Goal: Task Accomplishment & Management: Complete application form

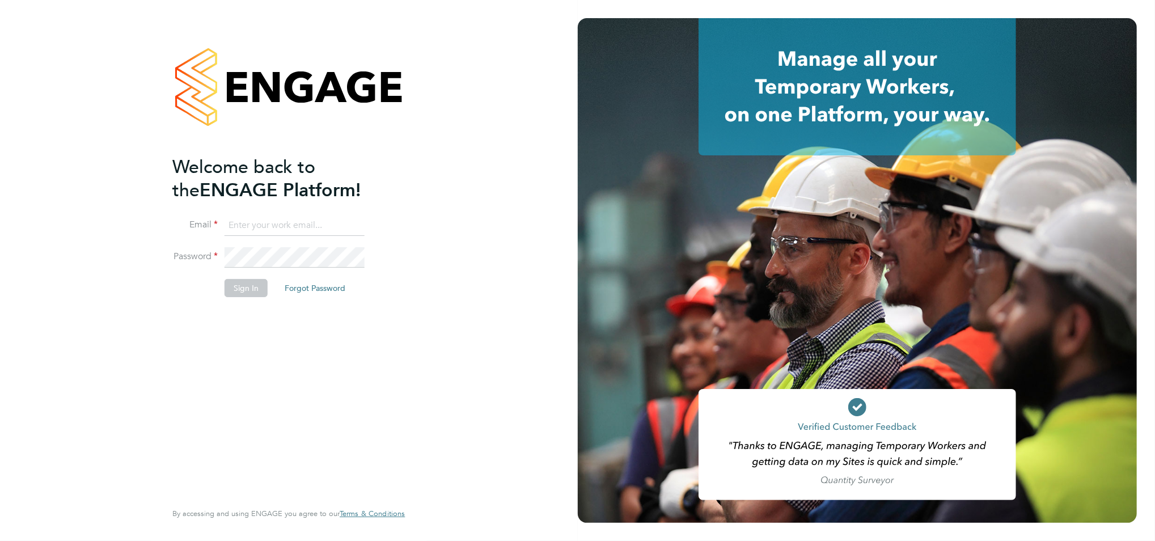
type input "alex.wyatt@vgcgroup.co.uk"
click at [248, 285] on button "Sign In" at bounding box center [245, 288] width 43 height 18
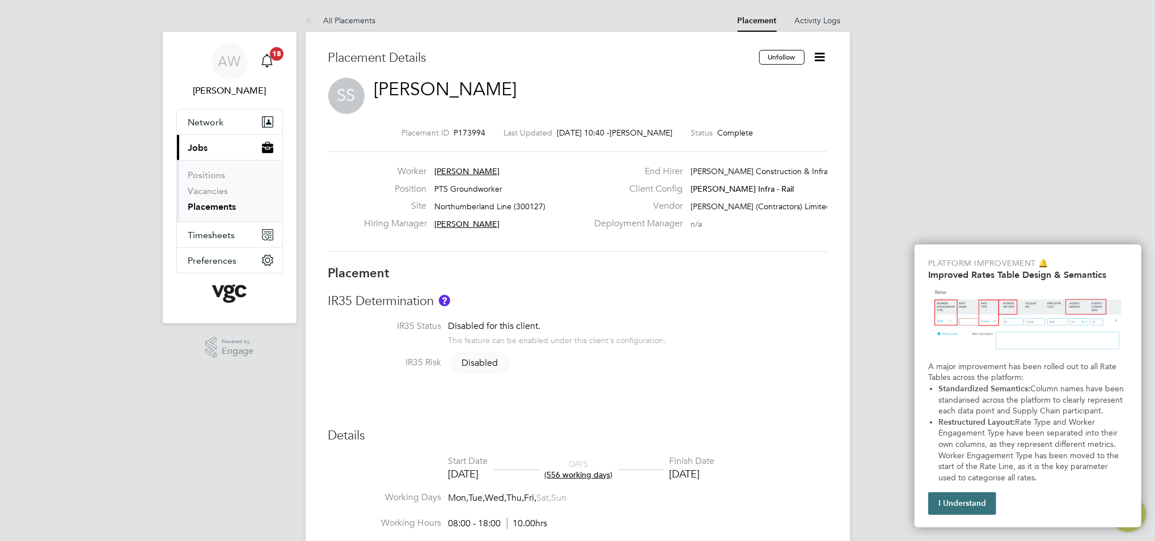
click at [939, 499] on button "I Understand" at bounding box center [962, 503] width 68 height 23
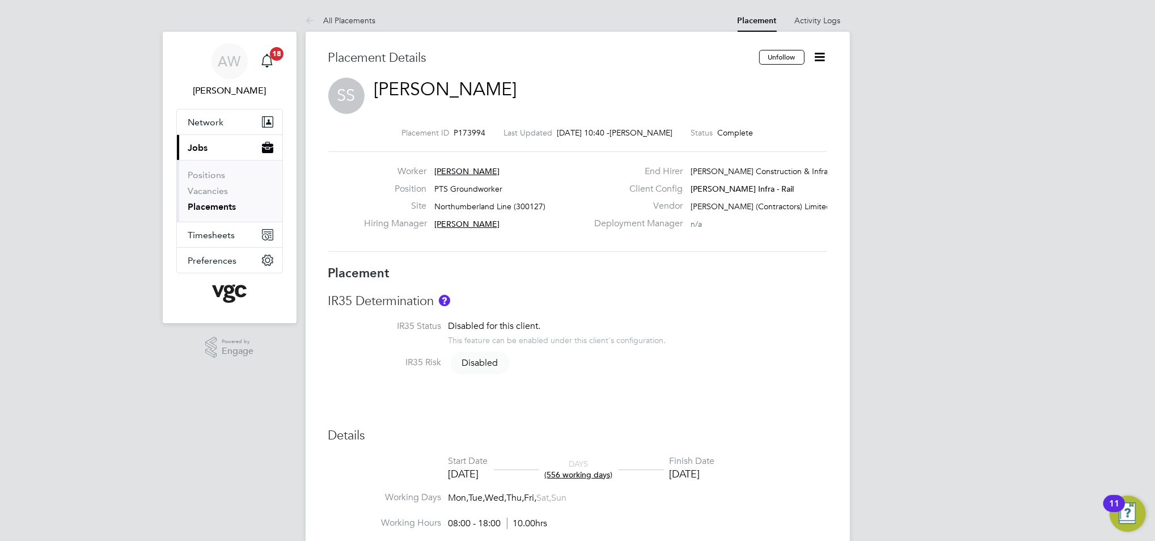
click at [611, 282] on h3 "Placement" at bounding box center [577, 273] width 499 height 16
click at [209, 192] on link "Vacancies" at bounding box center [208, 190] width 40 height 11
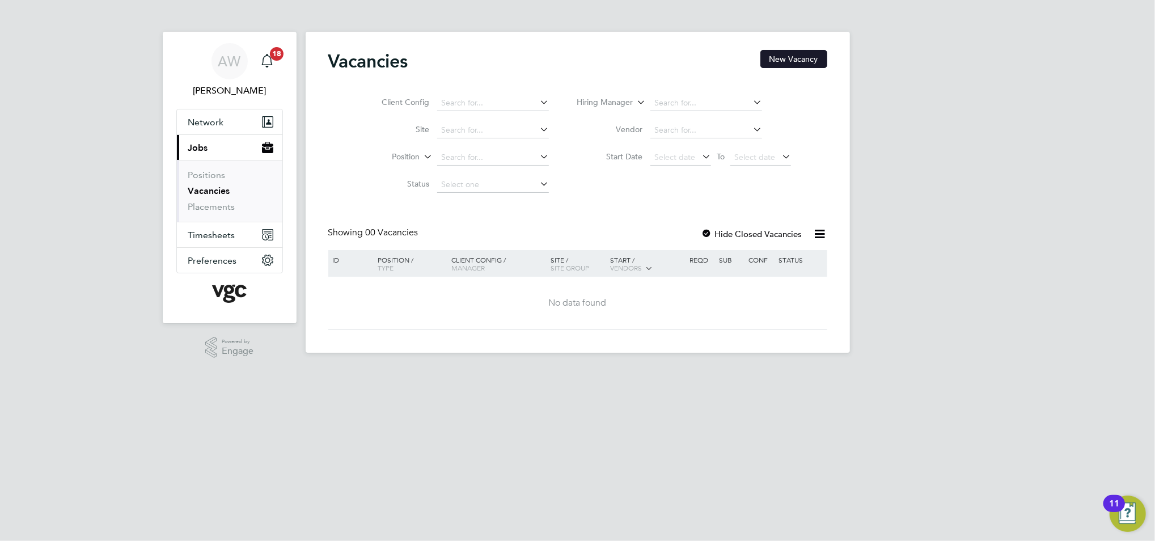
click at [799, 57] on button "New Vacancy" at bounding box center [793, 59] width 67 height 18
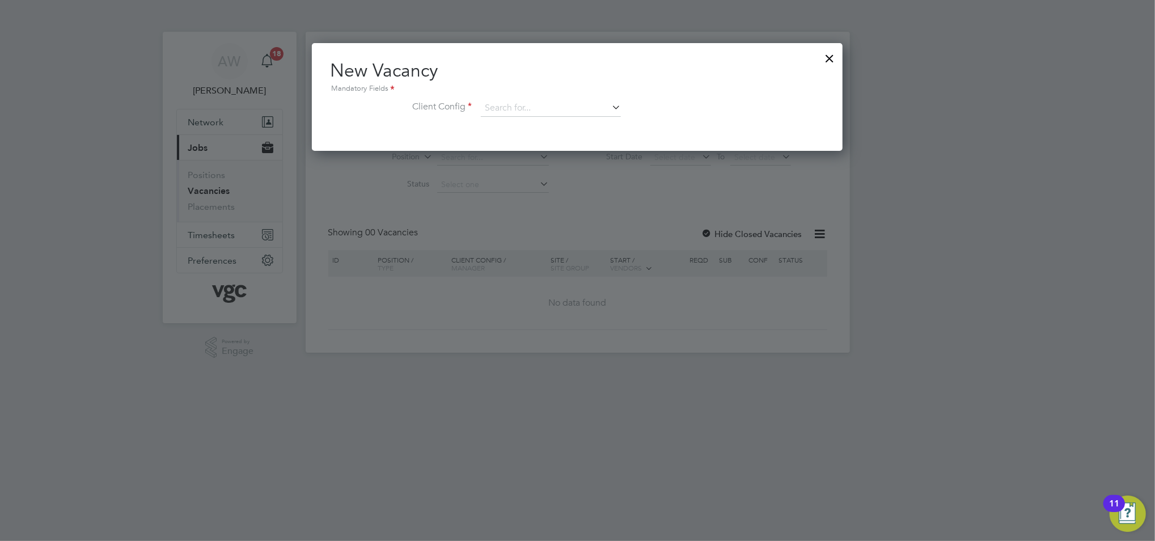
click at [609, 107] on icon at bounding box center [609, 107] width 0 height 16
type input "m"
click at [539, 122] on li "[PERSON_NAME] Infra - Rail" at bounding box center [550, 123] width 141 height 15
type input "[PERSON_NAME] Infra - Rail"
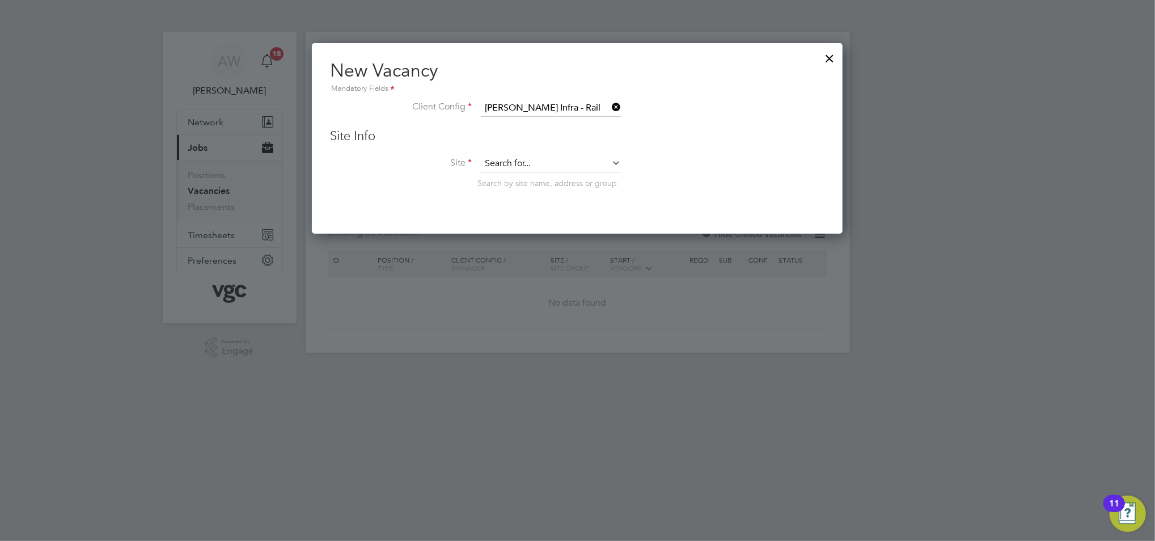
click at [527, 166] on input at bounding box center [551, 163] width 140 height 17
click at [526, 175] on li "North umberland Line (300127)" at bounding box center [568, 179] width 176 height 15
type input "Northumberland Line (300127)"
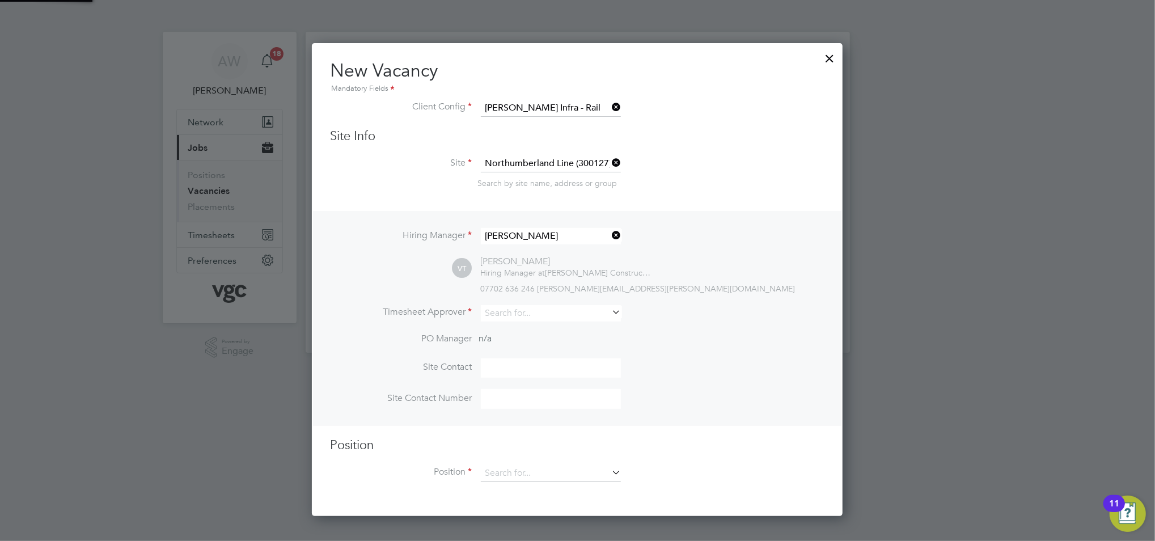
scroll to position [472, 531]
click at [609, 314] on icon at bounding box center [609, 312] width 0 height 16
click at [748, 297] on div "Hiring Manager [PERSON_NAME] VT [PERSON_NAME] Hiring Manager at [PERSON_NAME] C…" at bounding box center [577, 318] width 528 height 215
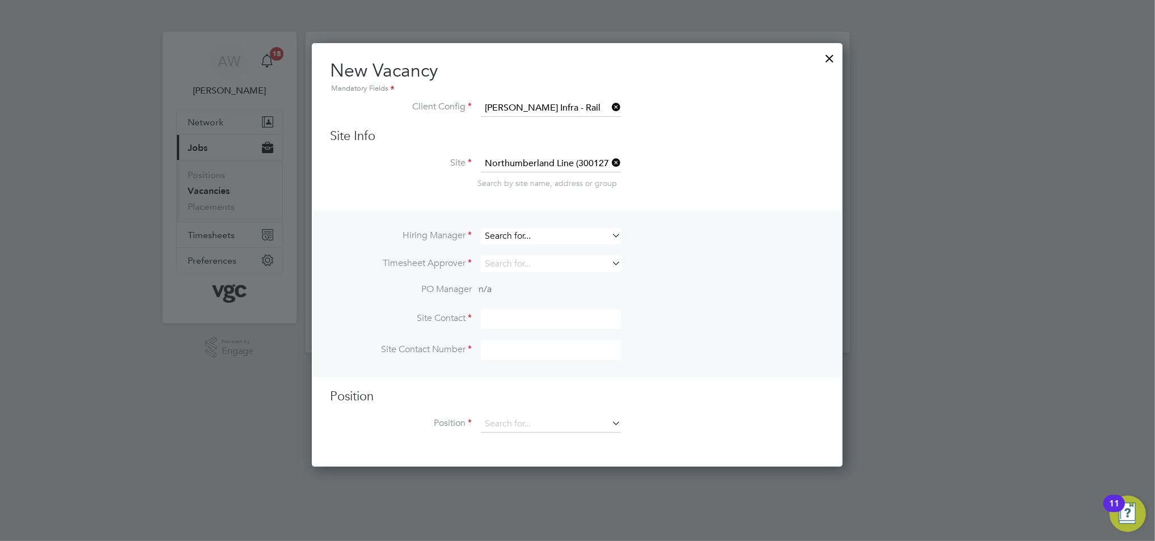
scroll to position [422, 531]
click at [573, 232] on input at bounding box center [551, 236] width 140 height 16
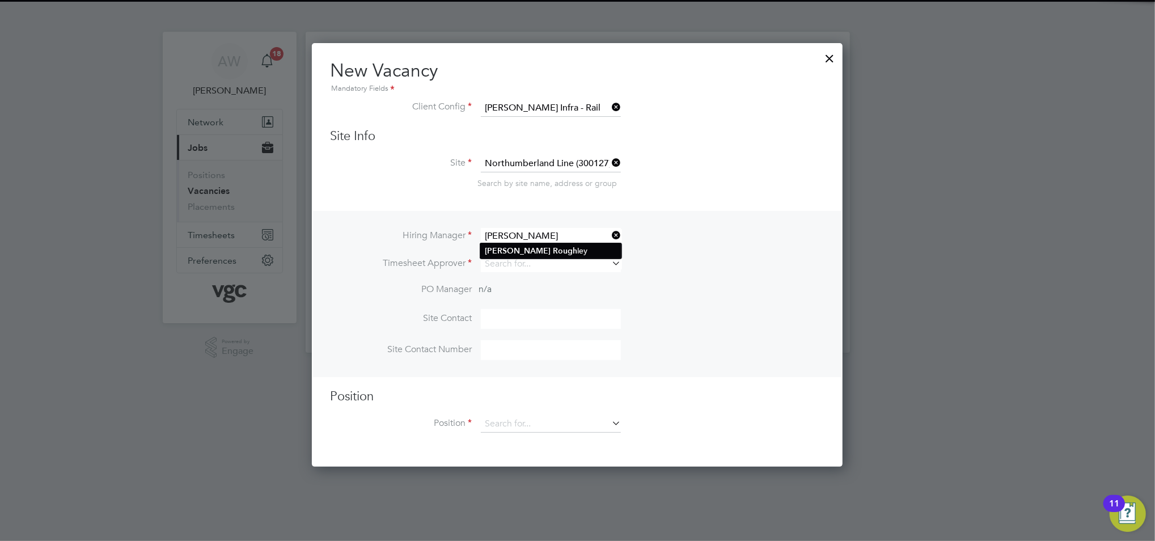
click at [533, 251] on li "[PERSON_NAME] [PERSON_NAME]" at bounding box center [550, 250] width 141 height 15
type input "[PERSON_NAME]"
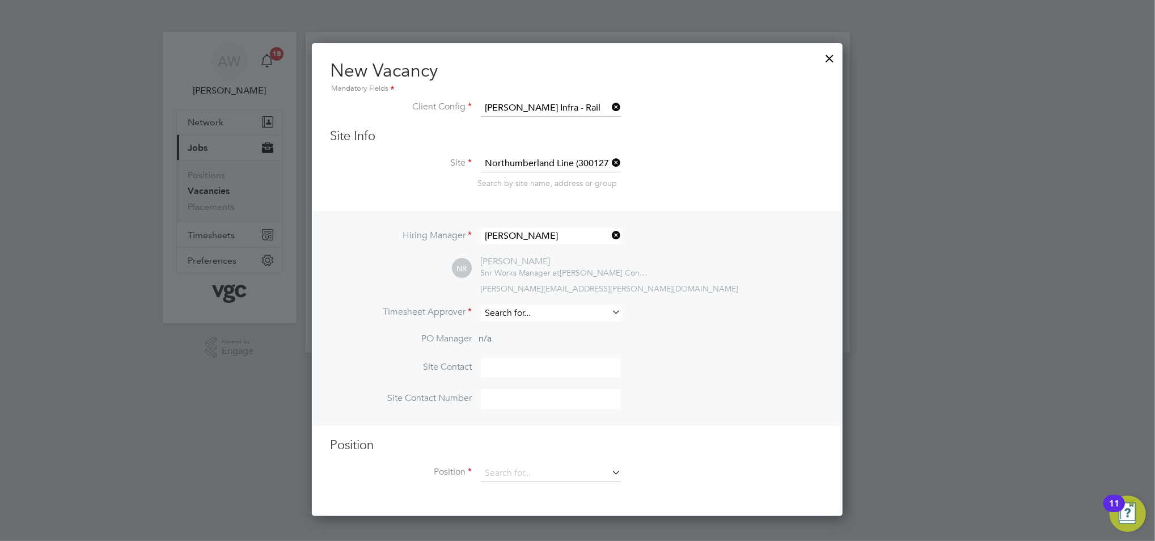
click at [586, 309] on input at bounding box center [551, 313] width 140 height 16
click at [569, 321] on li "[PERSON_NAME]" at bounding box center [553, 327] width 146 height 15
type input "[PERSON_NAME]"
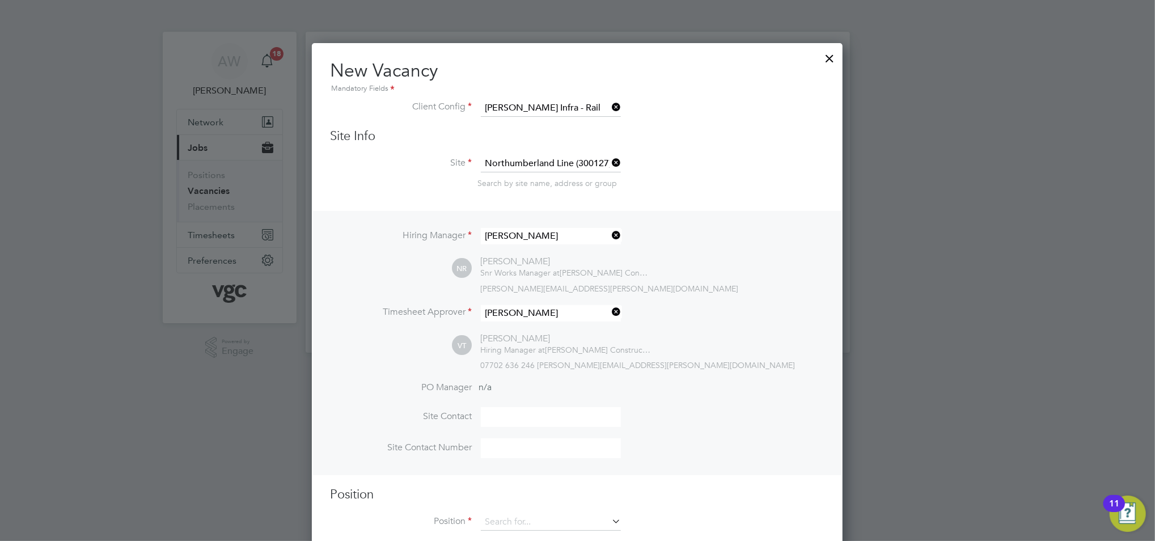
click at [695, 384] on li "PO Manager n/a" at bounding box center [577, 394] width 494 height 26
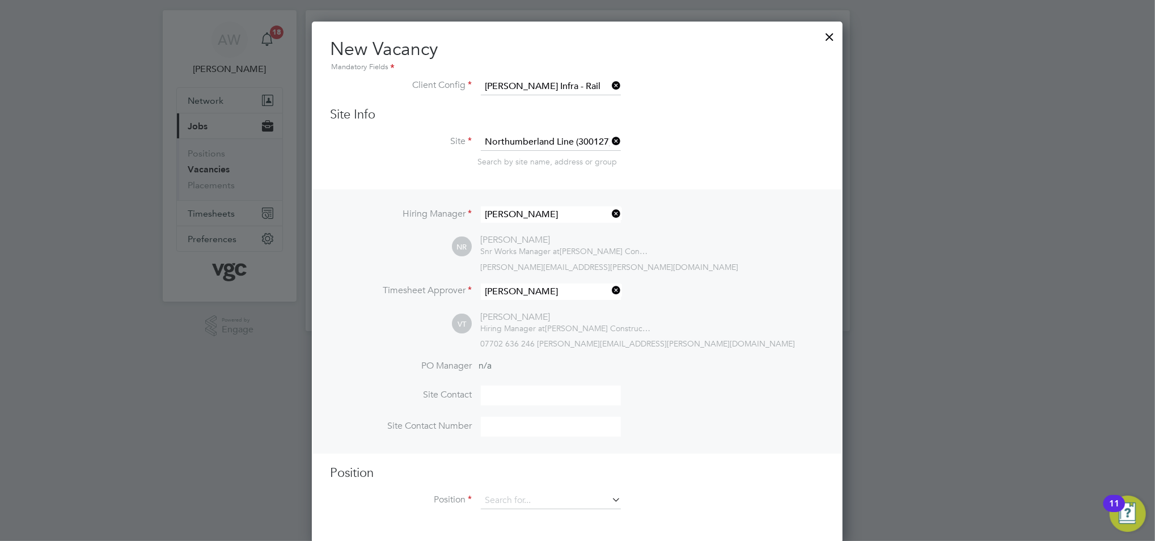
scroll to position [23, 0]
click at [542, 506] on li "Position" at bounding box center [577, 505] width 494 height 28
click at [541, 501] on input at bounding box center [551, 499] width 140 height 17
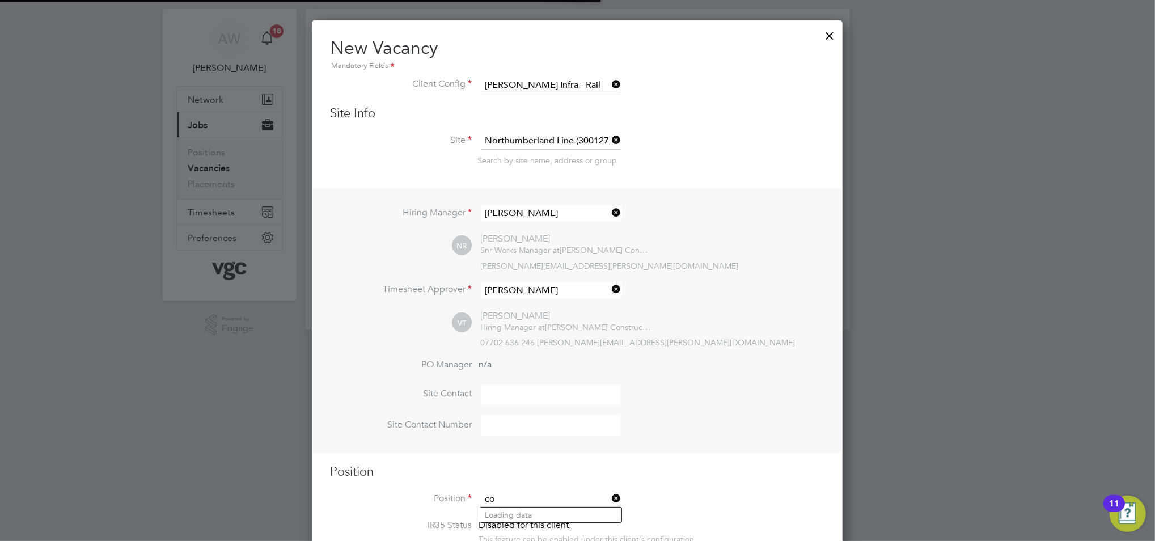
scroll to position [1606, 531]
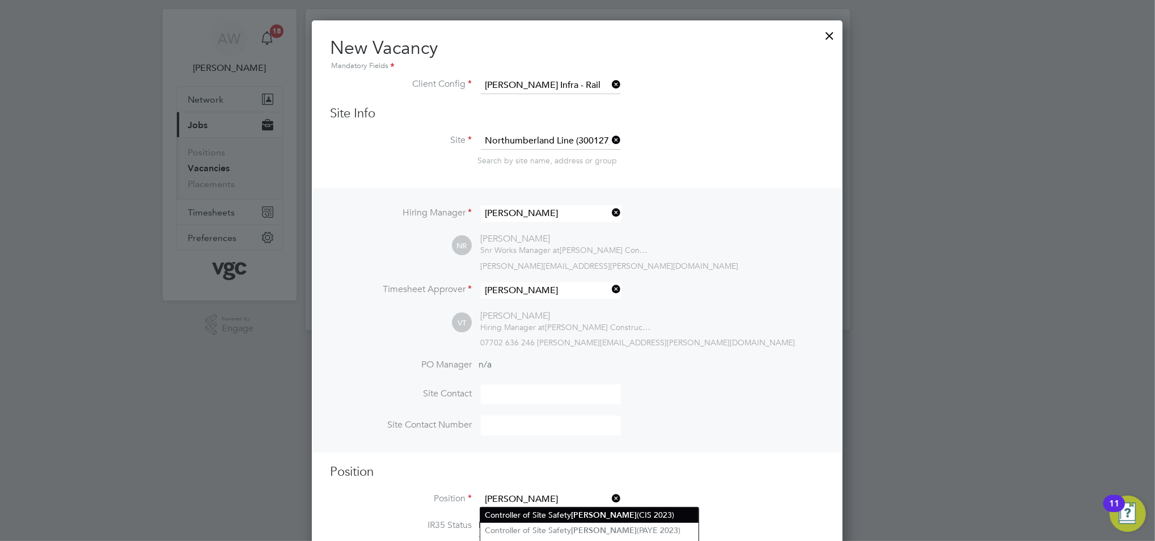
click at [550, 510] on li "Controller of Site Safety [PERSON_NAME] (CIS 2023)" at bounding box center [589, 514] width 218 height 15
type input "Controller of Site Safety [PERSON_NAME] (CIS 2023)"
type textarea "."
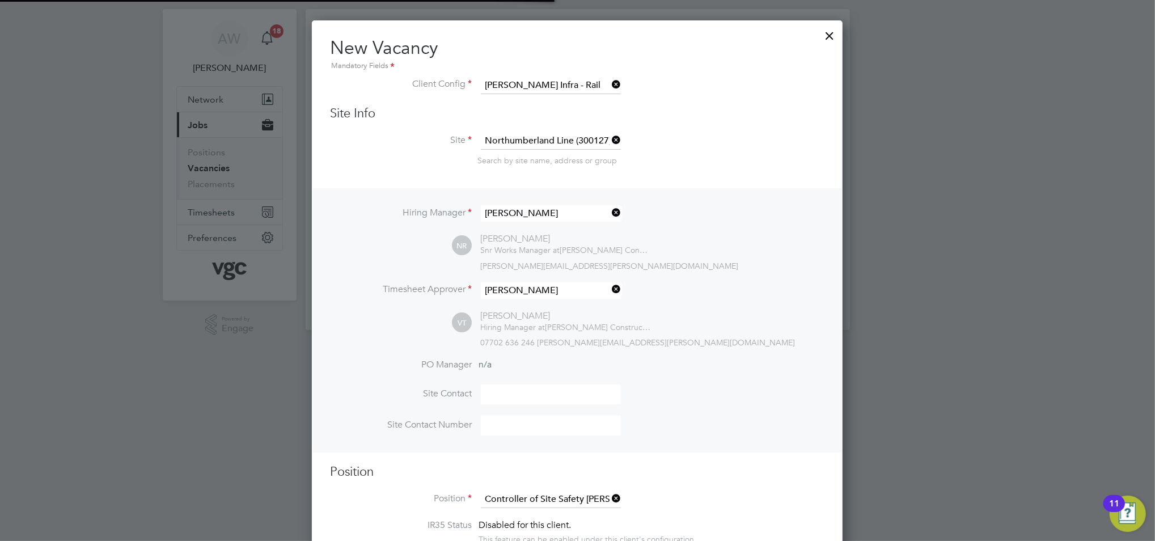
scroll to position [6, 5]
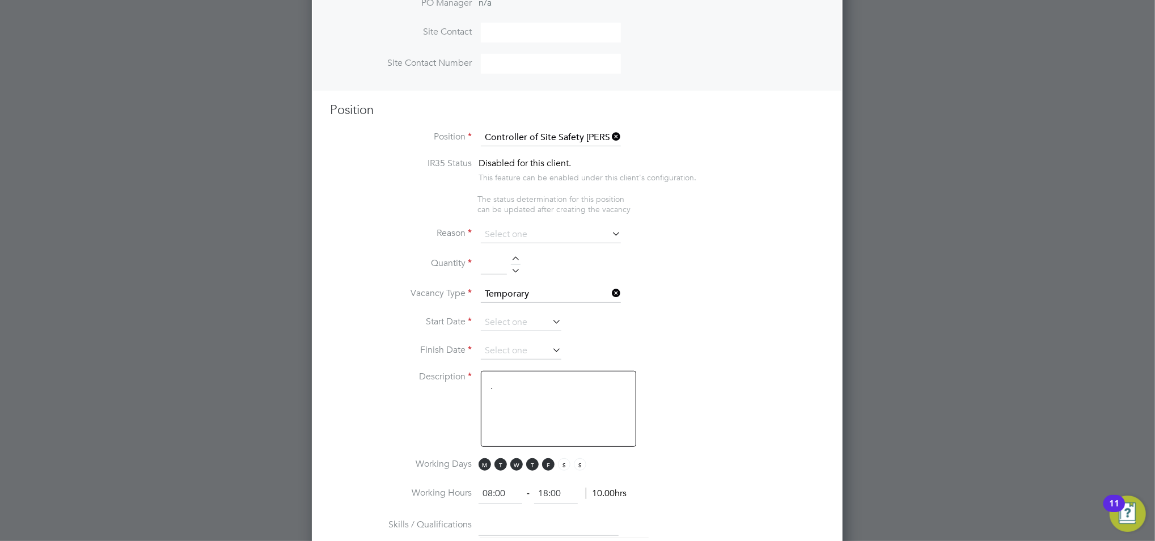
scroll to position [385, 0]
click at [609, 227] on icon at bounding box center [609, 232] width 0 height 16
click at [609, 228] on icon at bounding box center [609, 232] width 0 height 16
click at [579, 228] on input at bounding box center [551, 233] width 140 height 17
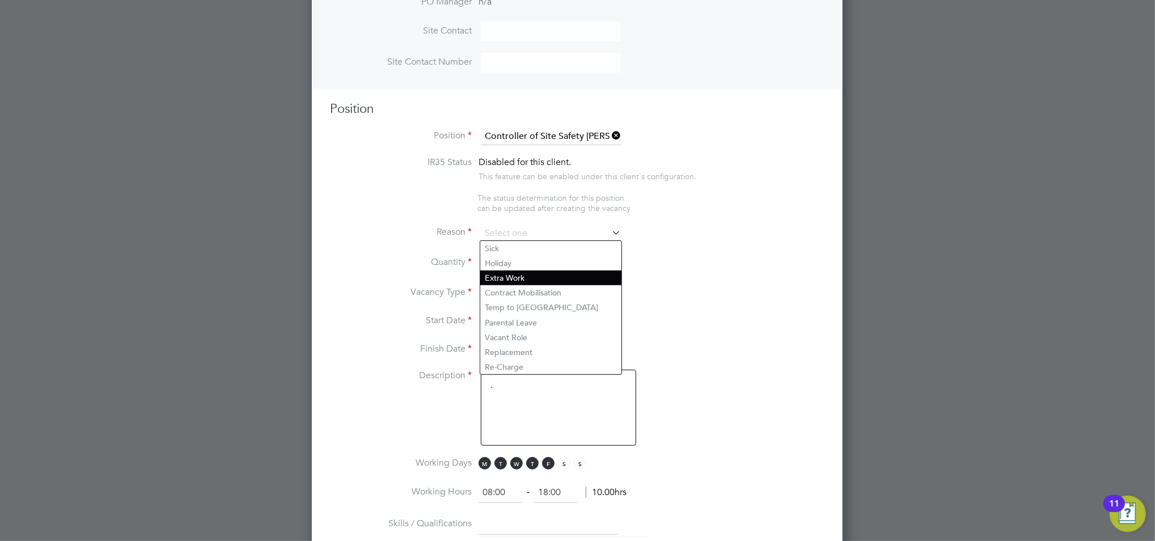
click at [536, 274] on li "Extra Work" at bounding box center [550, 277] width 141 height 15
type input "Extra Work"
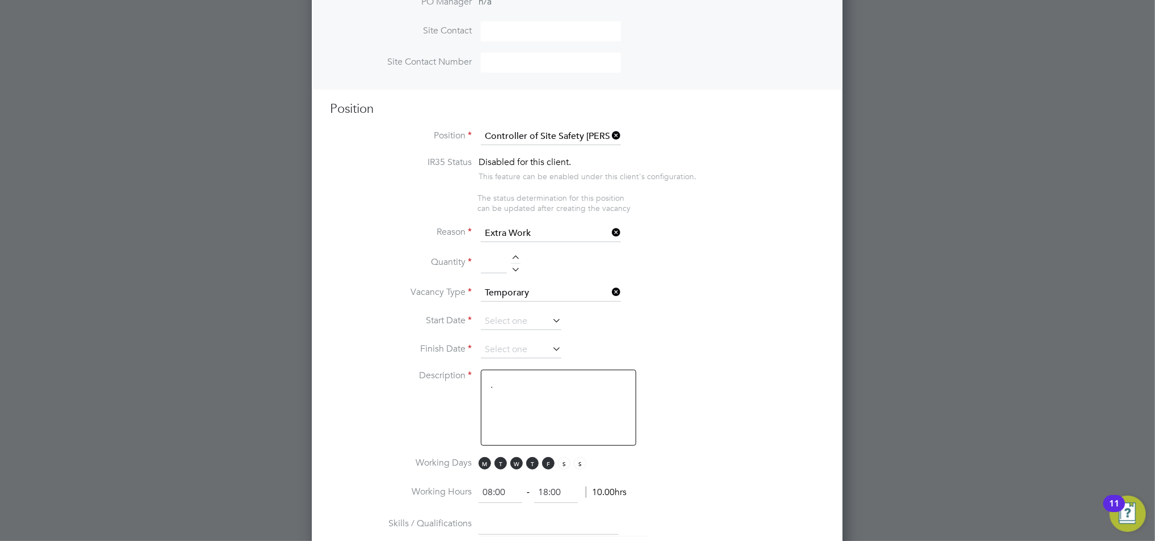
click at [515, 255] on div at bounding box center [516, 259] width 10 height 8
type input "1"
click at [550, 316] on icon at bounding box center [550, 320] width 0 height 16
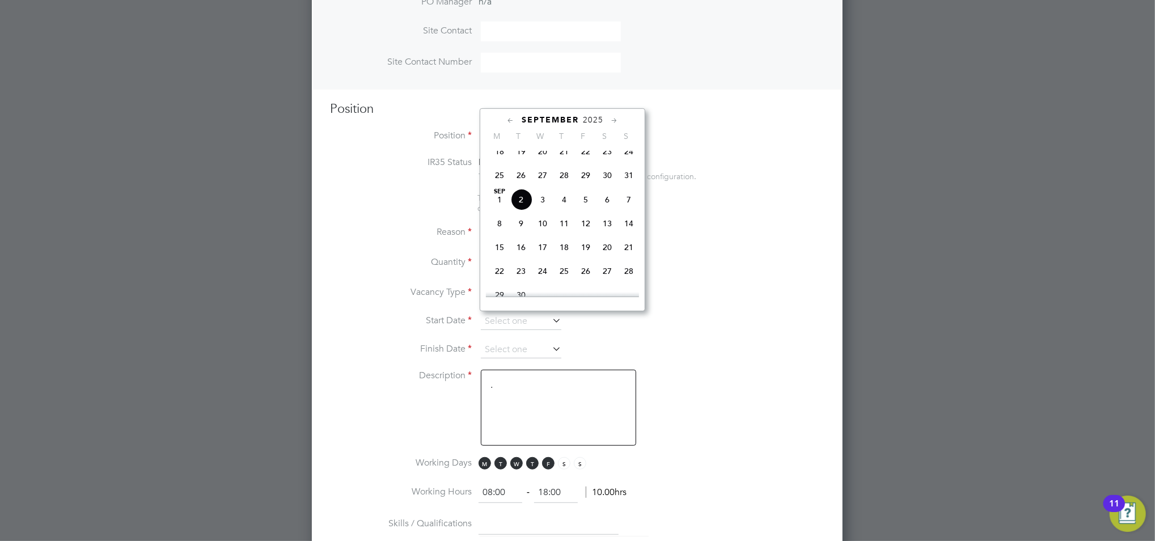
click at [499, 183] on span "25" at bounding box center [500, 175] width 22 height 22
type input "[DATE]"
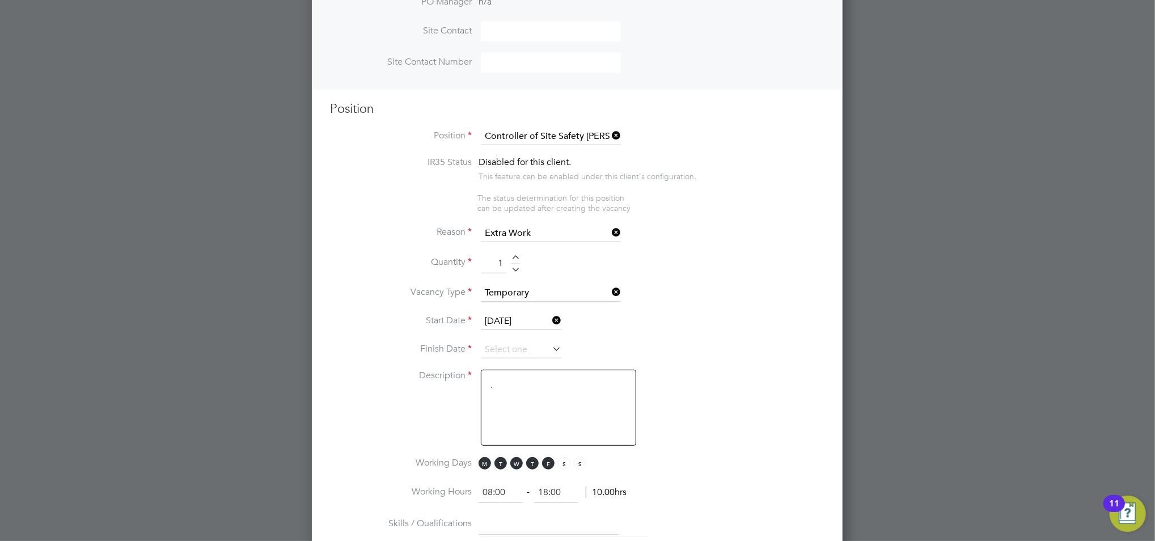
click at [550, 343] on icon at bounding box center [550, 349] width 0 height 16
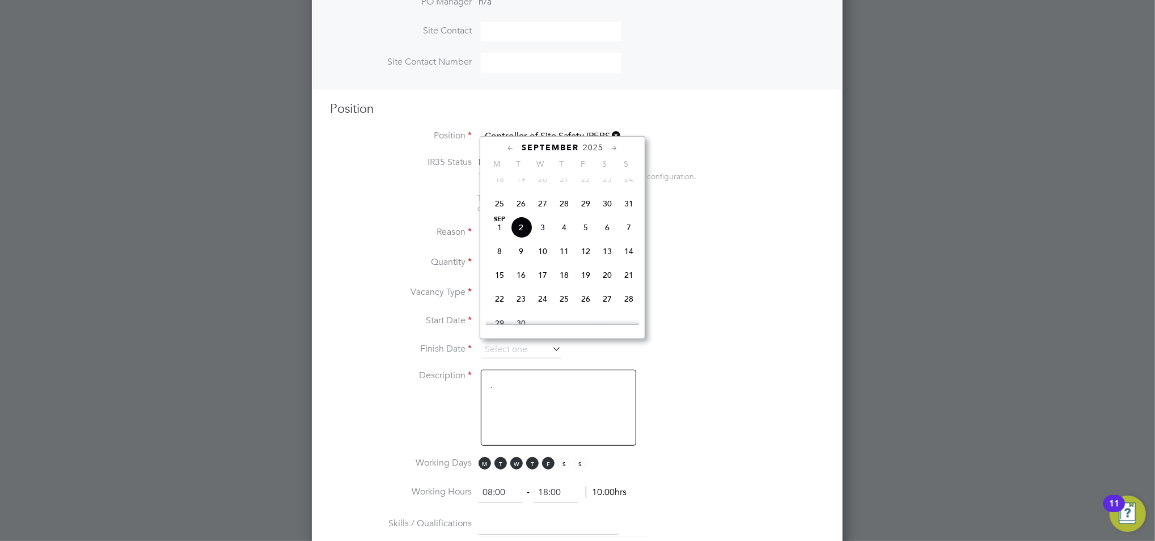
click at [631, 233] on span "7" at bounding box center [629, 228] width 22 height 22
type input "[DATE]"
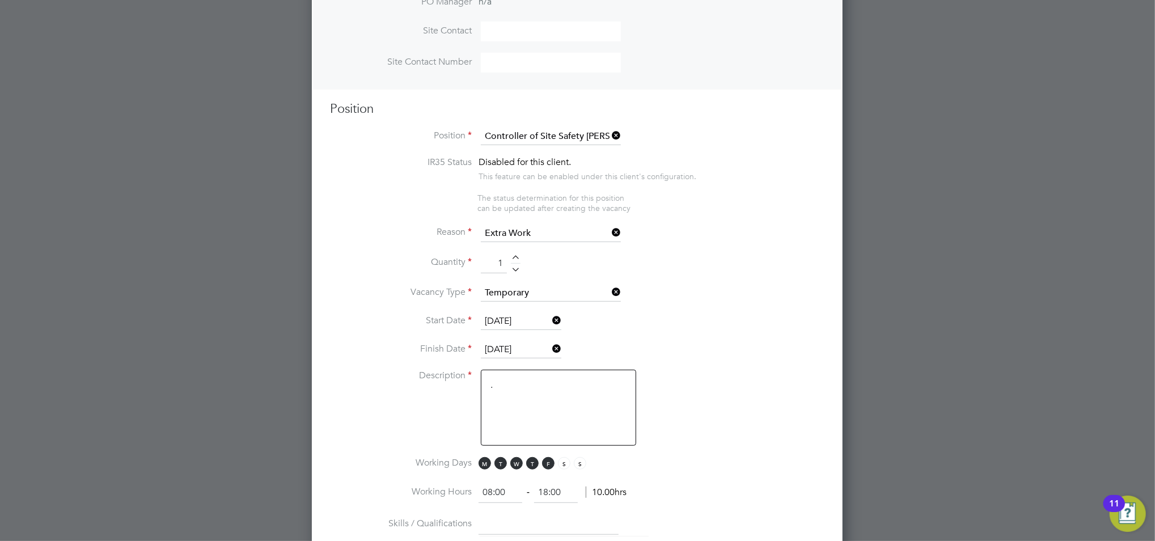
click at [733, 360] on li "Finish Date [DATE]" at bounding box center [577, 355] width 494 height 28
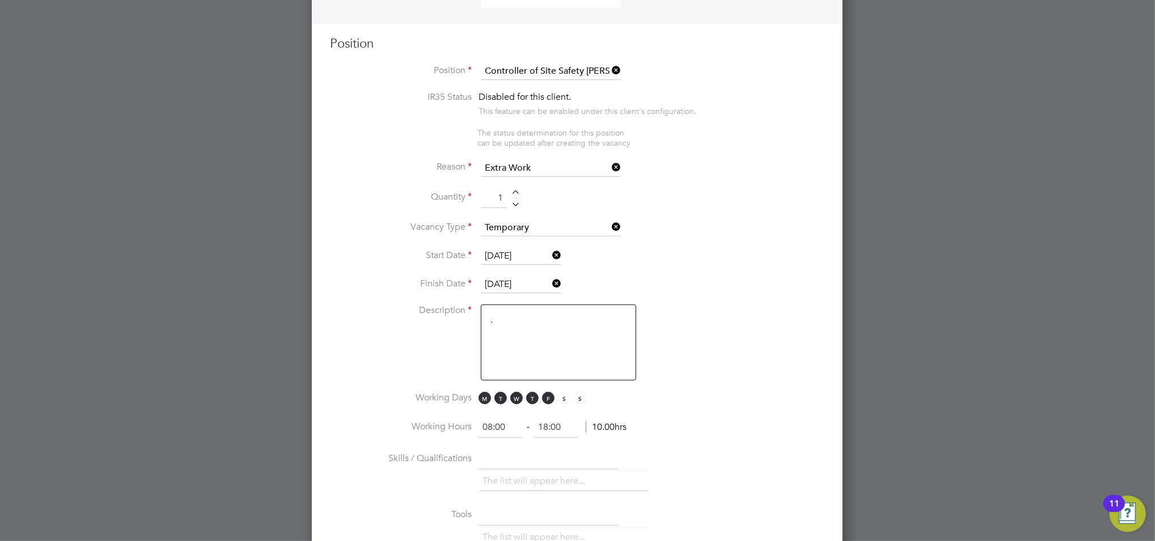
scroll to position [476, 0]
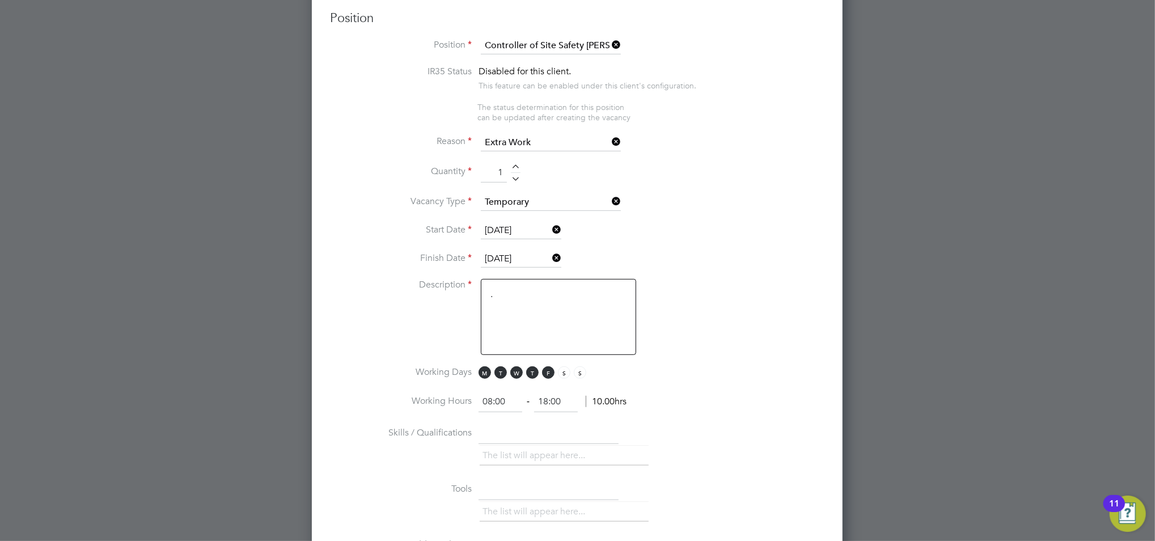
click at [564, 325] on textarea "." at bounding box center [558, 317] width 155 height 76
click at [494, 293] on textarea ".extra workload" at bounding box center [558, 317] width 155 height 76
type textarea "extra workload"
click at [732, 397] on li "Working Hours 08:00 ‐ 18:00 10.00hrs" at bounding box center [577, 408] width 494 height 32
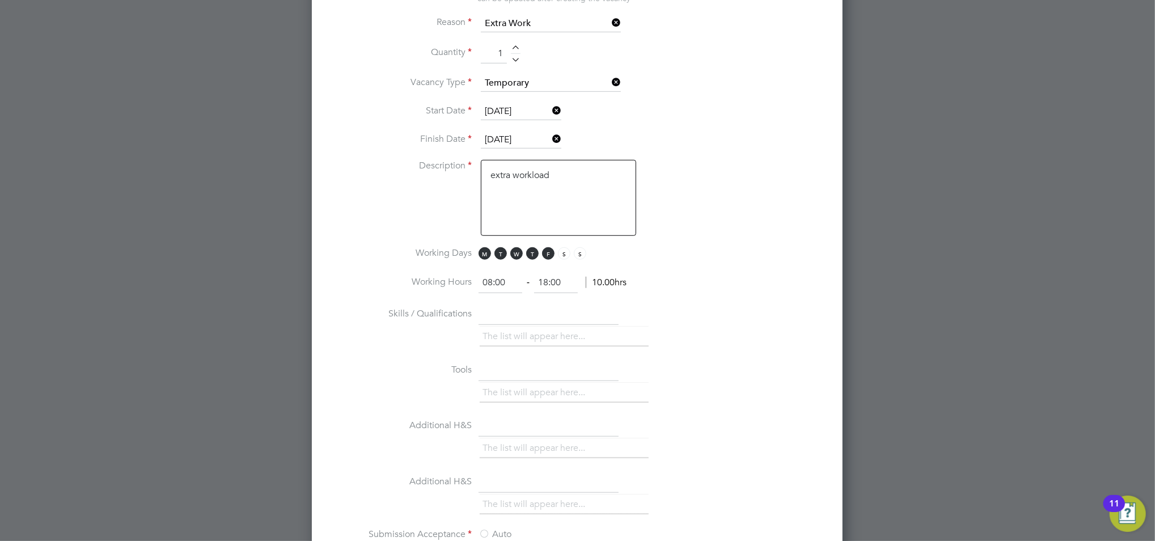
scroll to position [597, 0]
click at [564, 249] on span "S" at bounding box center [564, 251] width 12 height 12
click at [586, 249] on span "M T W T F S S" at bounding box center [533, 251] width 111 height 12
click at [582, 249] on span "S" at bounding box center [580, 251] width 12 height 12
click at [685, 319] on li "Skills / Qualifications The list will appear here..." at bounding box center [577, 331] width 494 height 56
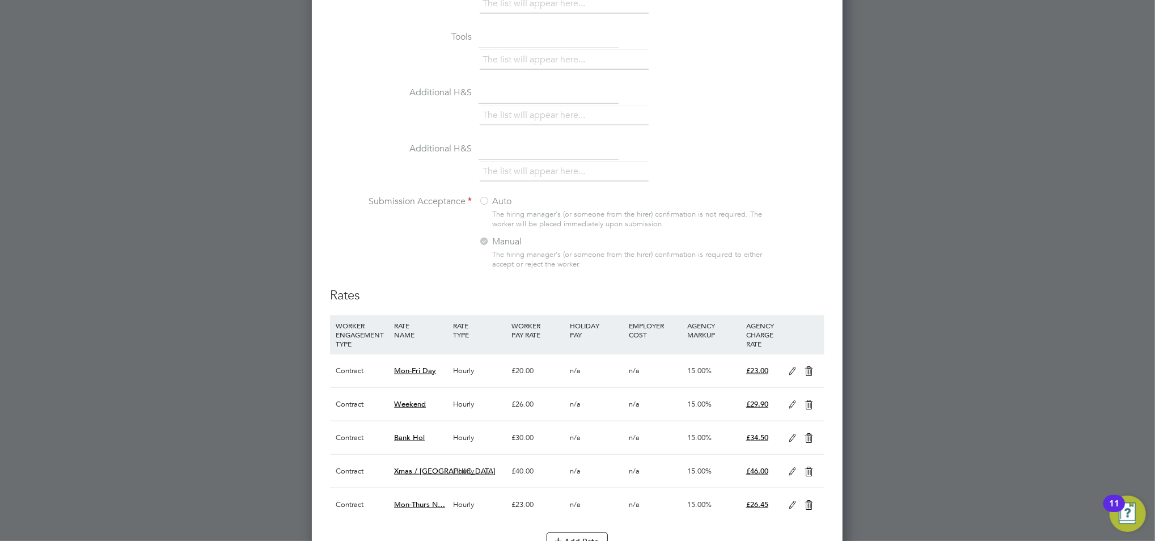
scroll to position [930, 0]
click at [545, 255] on div "The hiring manager's (or someone from the hirer) confirmation is required to ei…" at bounding box center [629, 257] width 275 height 19
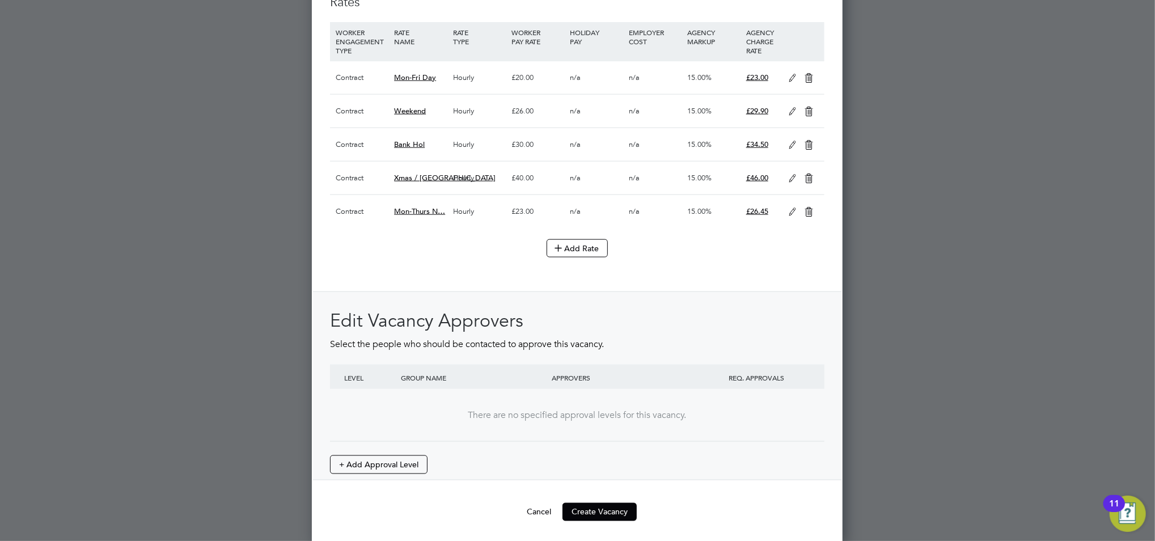
scroll to position [1225, 0]
click at [603, 508] on button "Create Vacancy" at bounding box center [599, 509] width 74 height 18
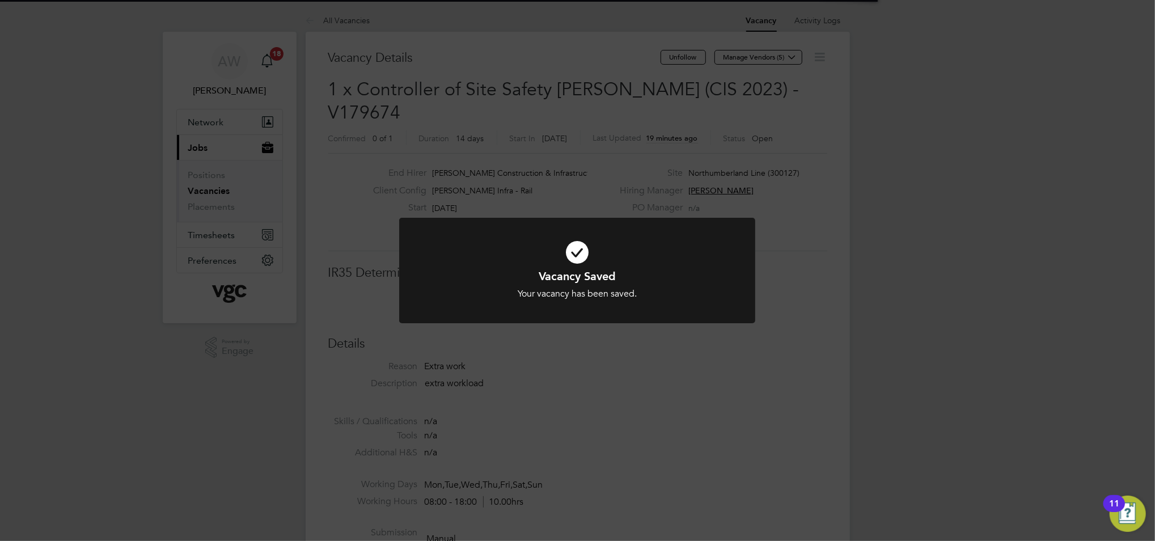
scroll to position [6, 6]
click at [596, 366] on div "Vacancy Saved Your vacancy has been saved. Cancel Okay" at bounding box center [577, 270] width 1155 height 541
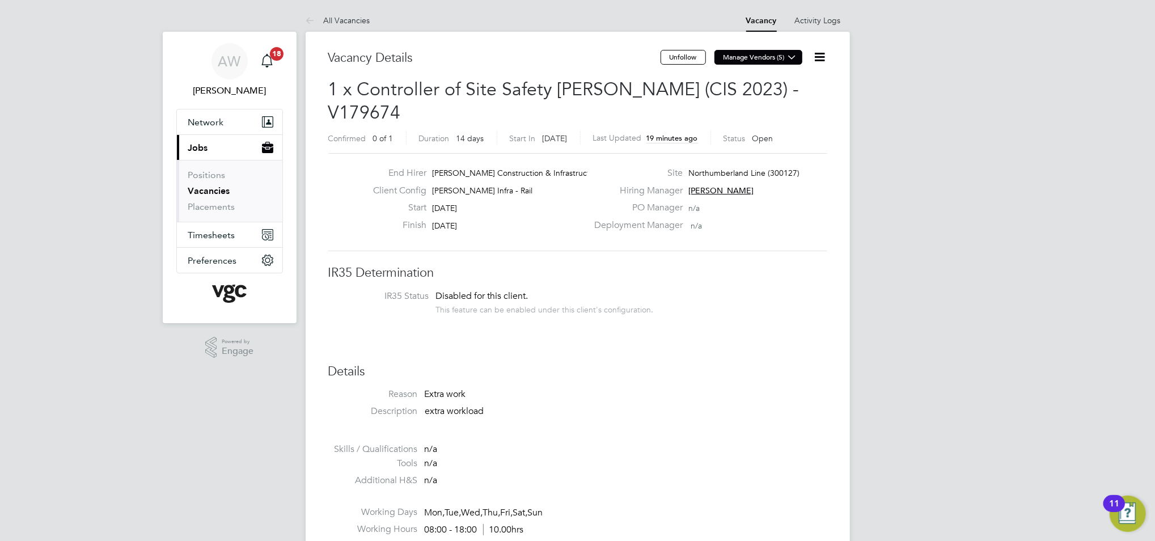
click at [793, 53] on icon at bounding box center [792, 57] width 9 height 9
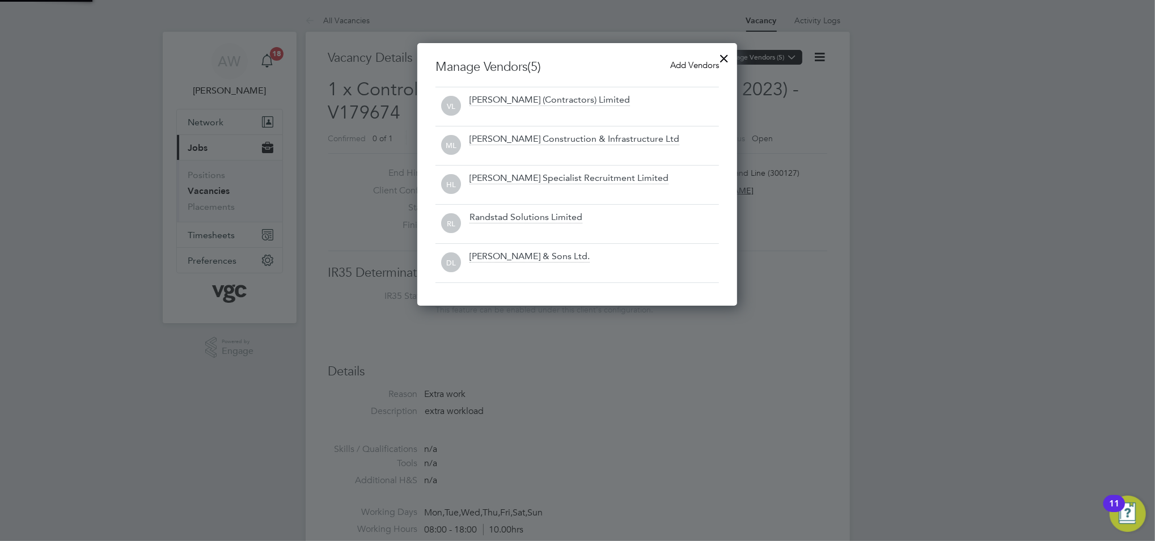
scroll to position [263, 320]
click at [692, 63] on span "Add Vendors" at bounding box center [694, 65] width 49 height 11
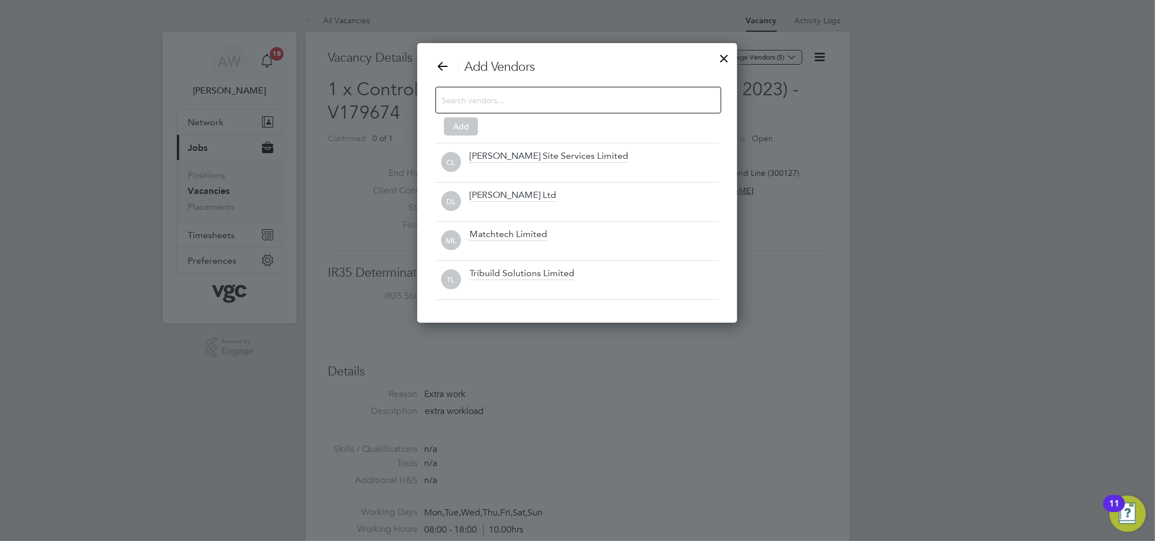
scroll to position [279, 320]
click at [578, 92] on div at bounding box center [578, 100] width 286 height 27
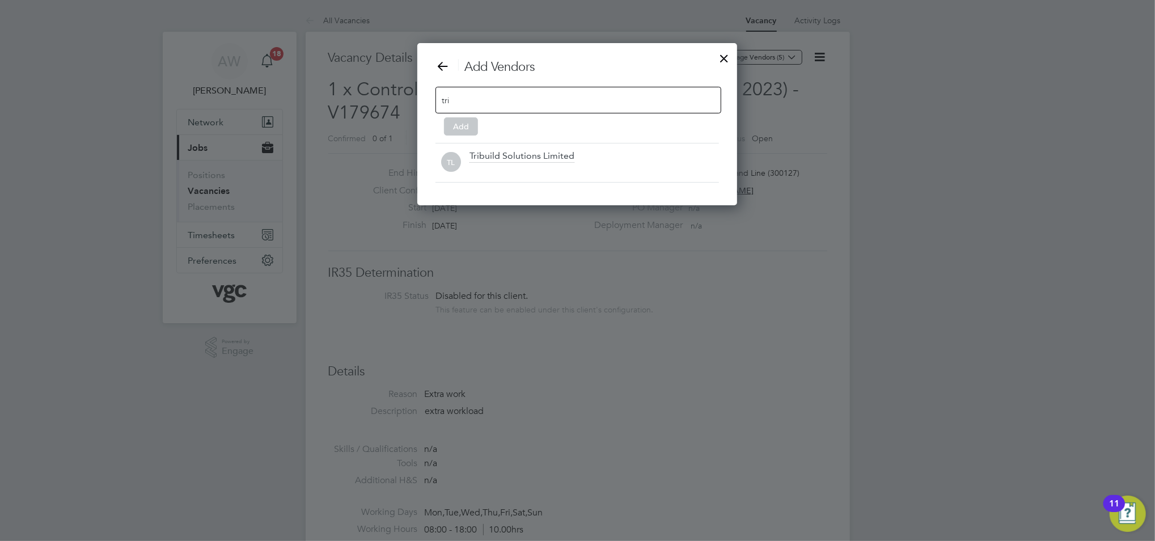
scroll to position [163, 320]
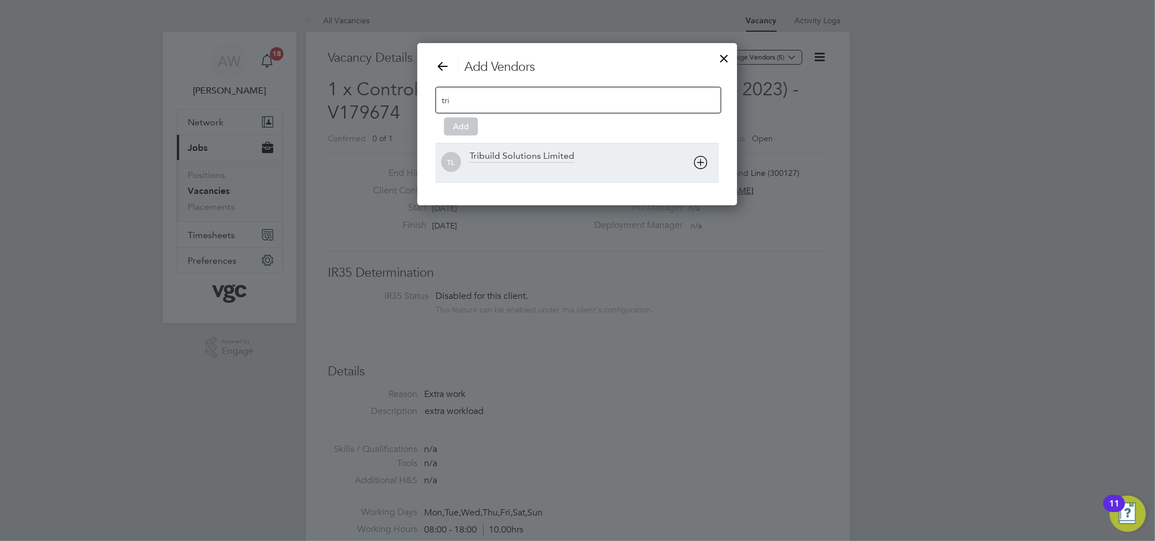
type input "tri"
click at [514, 152] on div "Tribuild Solutions Limited" at bounding box center [521, 156] width 105 height 12
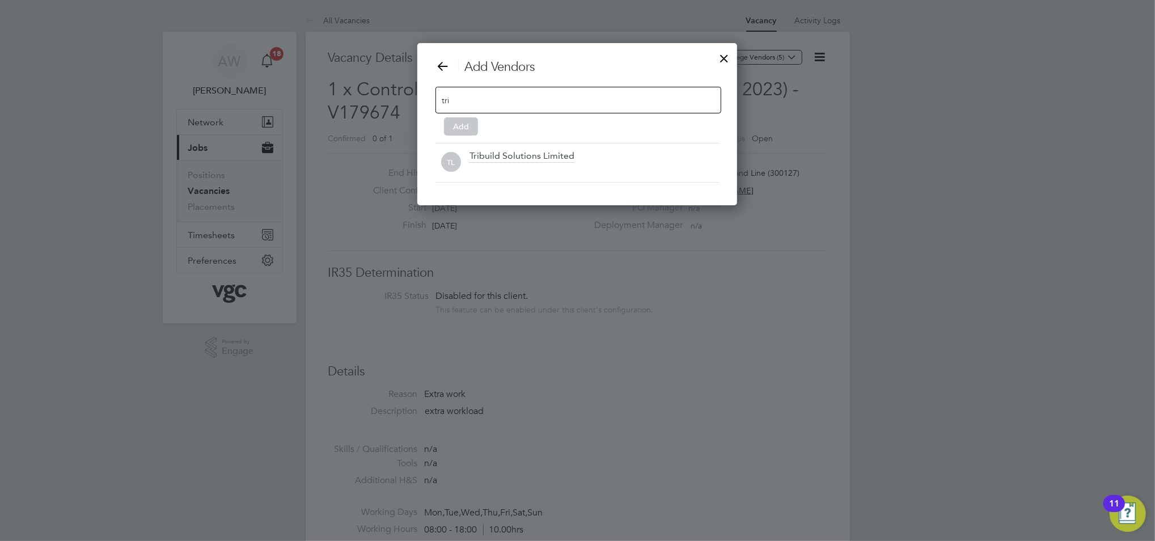
scroll to position [123, 320]
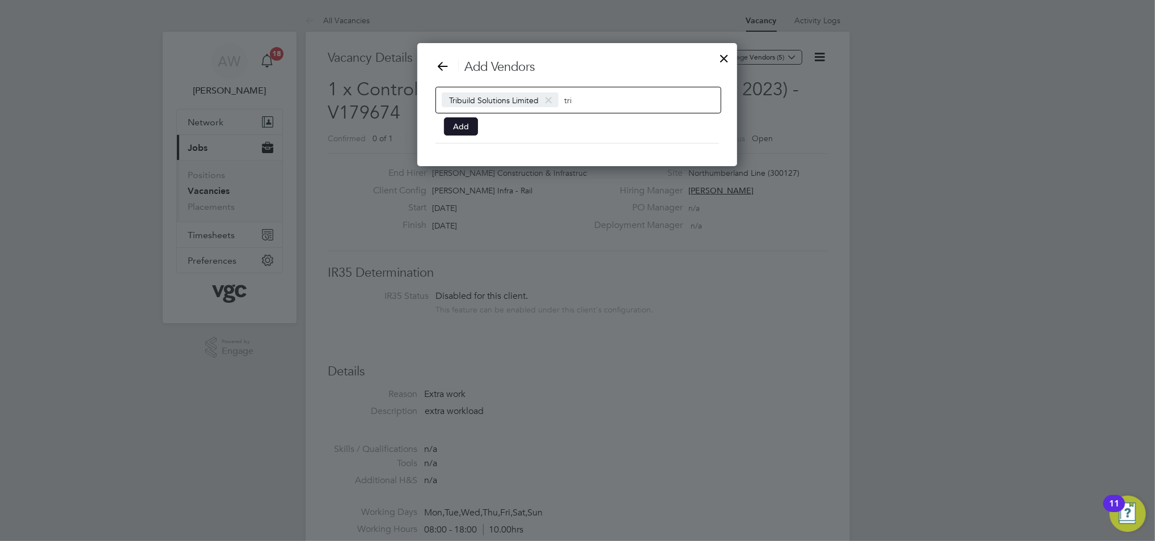
click at [463, 121] on button "Add" at bounding box center [461, 126] width 34 height 18
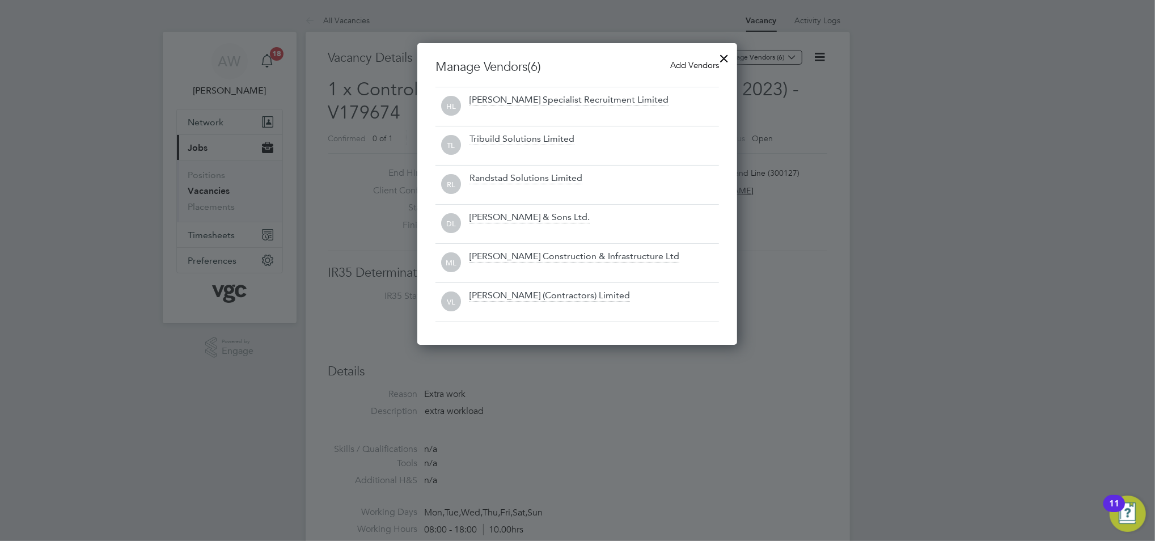
click at [774, 404] on div at bounding box center [577, 270] width 1155 height 541
click at [726, 58] on div at bounding box center [724, 55] width 20 height 20
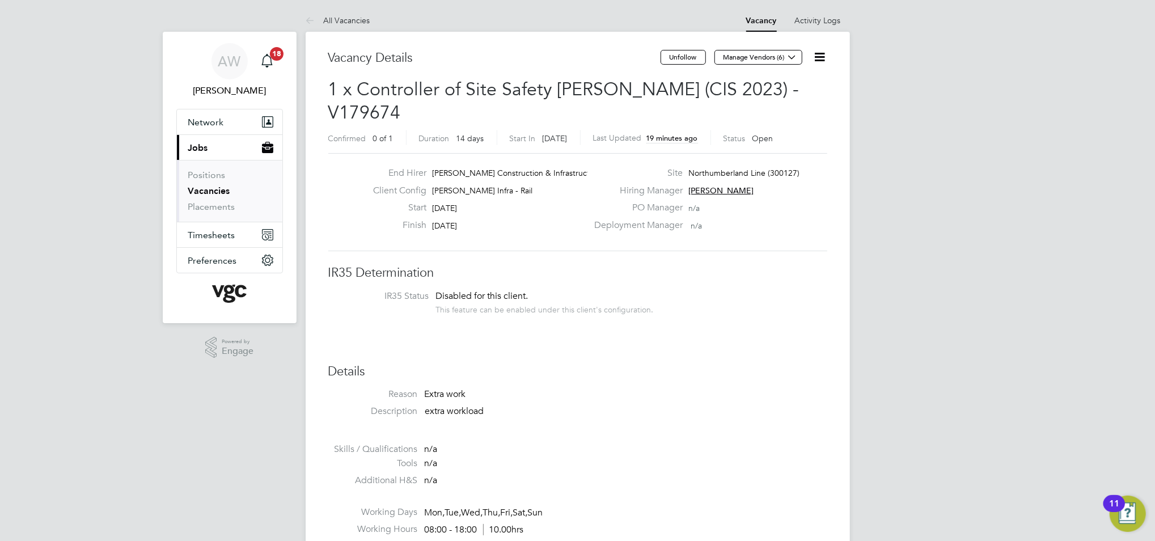
click at [768, 223] on div "End Hirer [PERSON_NAME] Construction & Infrastruct… Client Config [PERSON_NAME]…" at bounding box center [577, 202] width 499 height 98
click at [214, 189] on link "Vacancies" at bounding box center [209, 190] width 42 height 11
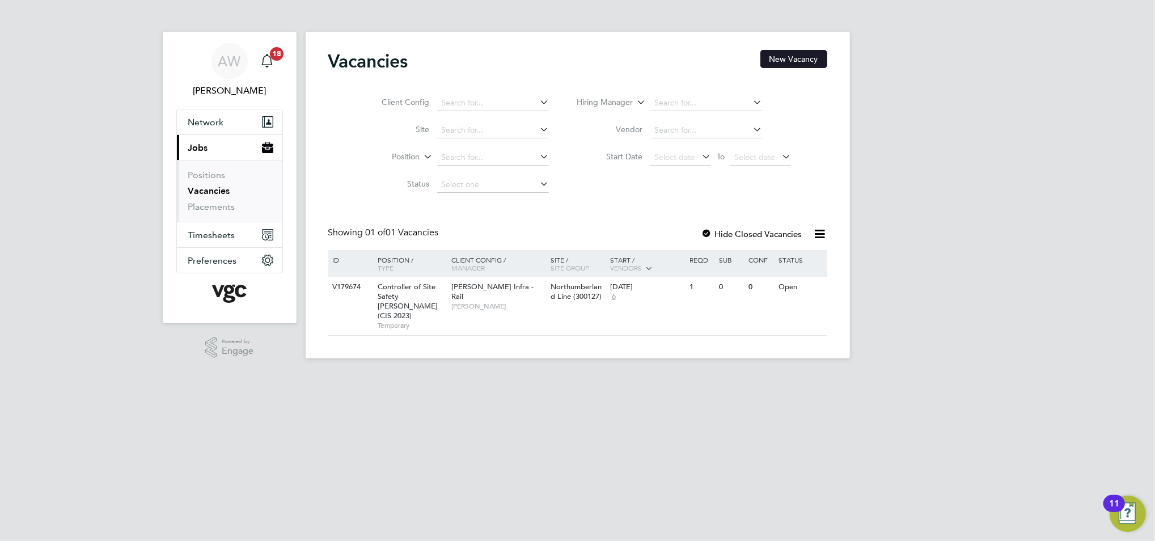
click at [785, 52] on button "New Vacancy" at bounding box center [793, 59] width 67 height 18
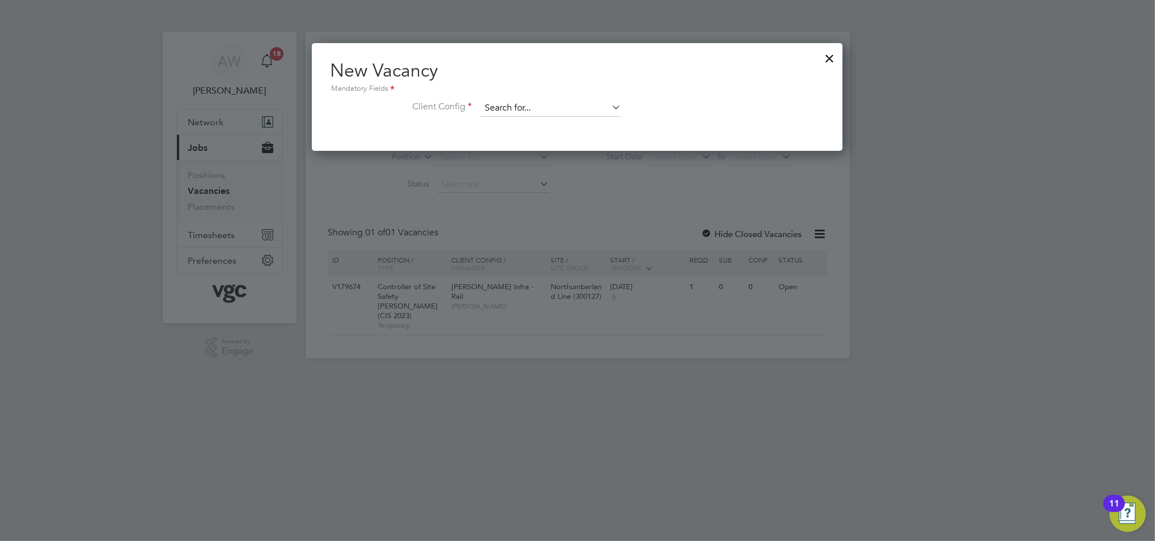
click at [537, 108] on input at bounding box center [551, 108] width 140 height 17
click at [519, 123] on li "[PERSON_NAME] Infra - Rail" at bounding box center [550, 123] width 141 height 15
type input "[PERSON_NAME] Infra - Rail"
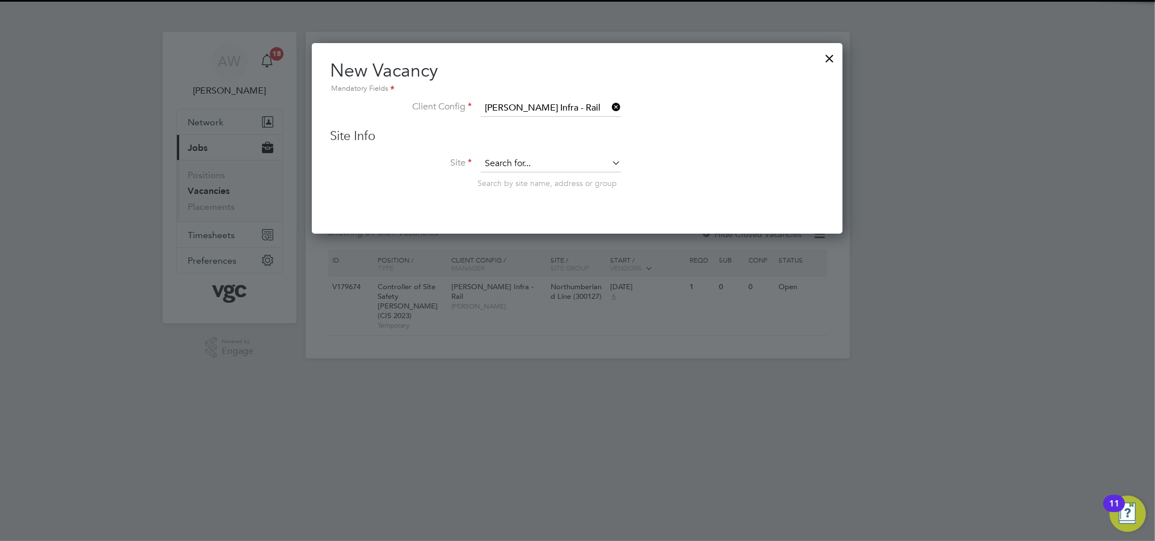
click at [515, 165] on input at bounding box center [551, 163] width 140 height 17
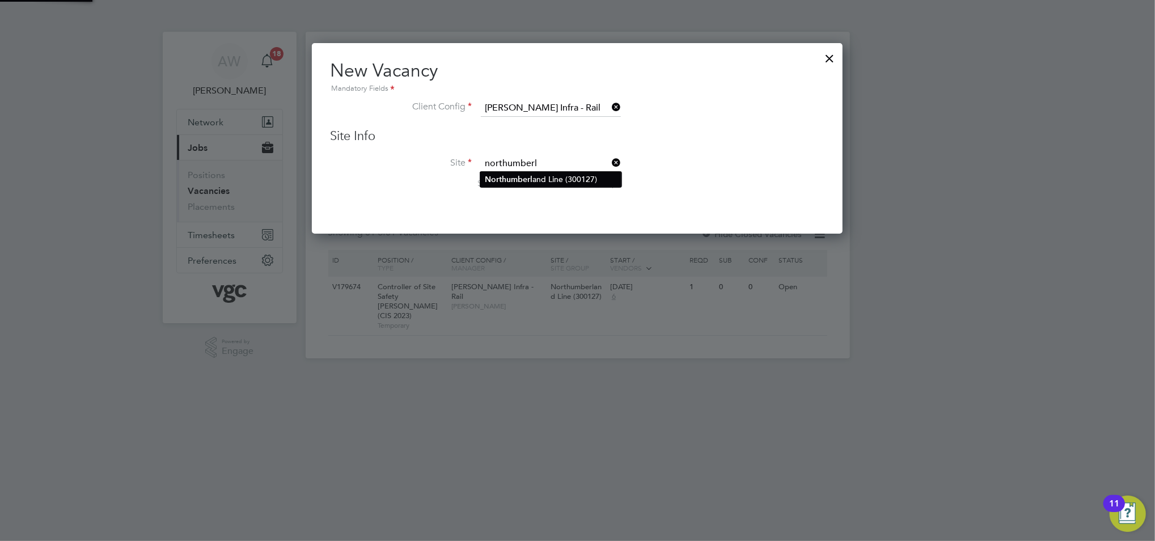
click at [528, 177] on b "Northumberl" at bounding box center [509, 180] width 48 height 10
type input "Northumberland Line (300127)"
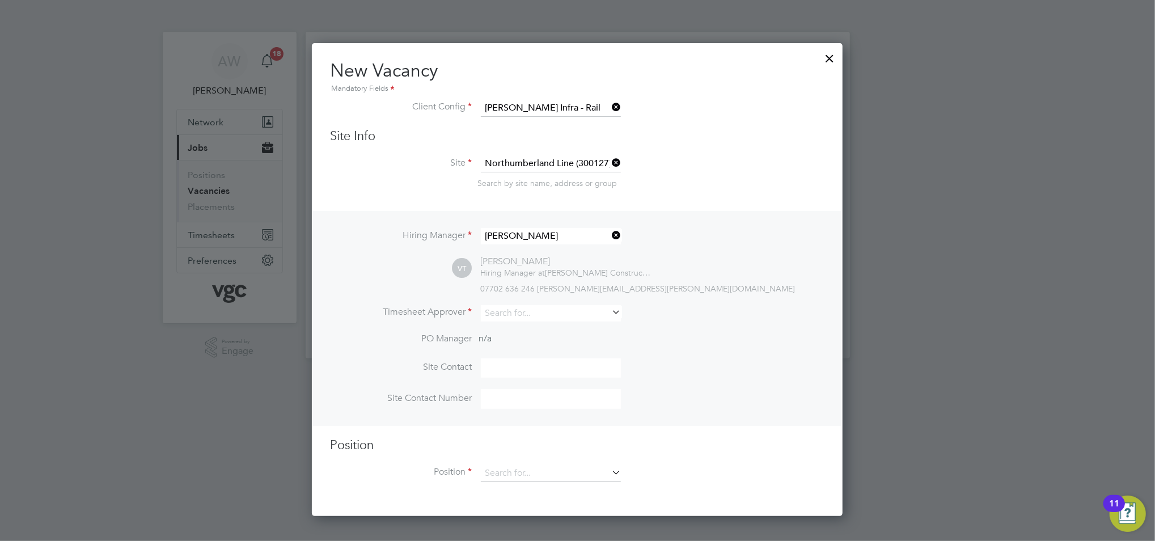
click at [609, 232] on icon at bounding box center [609, 235] width 0 height 16
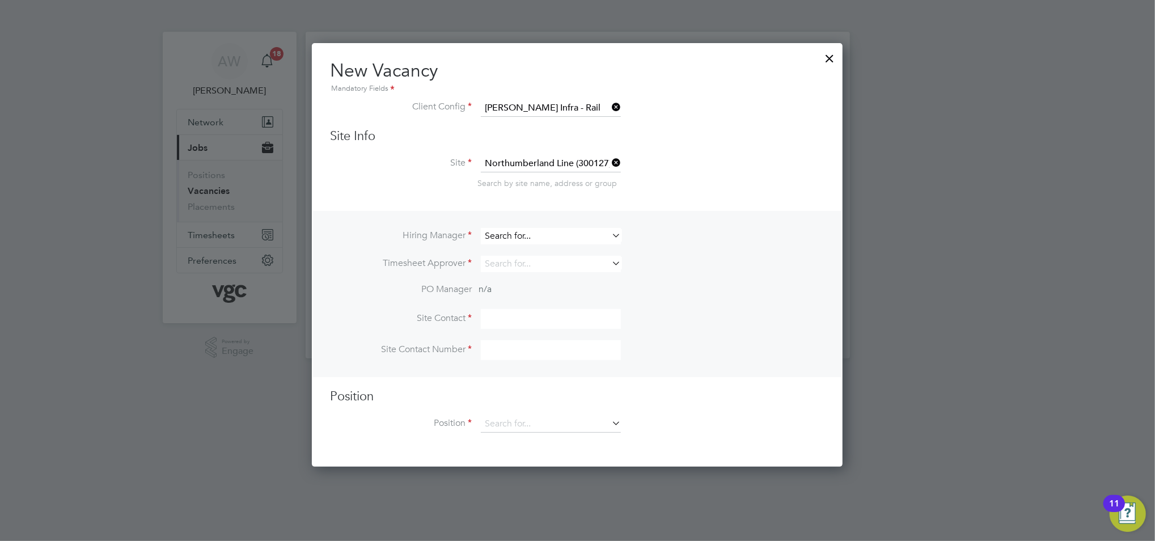
click at [580, 231] on input at bounding box center [551, 236] width 140 height 16
click at [545, 249] on li "[PERSON_NAME]" at bounding box center [550, 250] width 141 height 15
type input "[PERSON_NAME]"
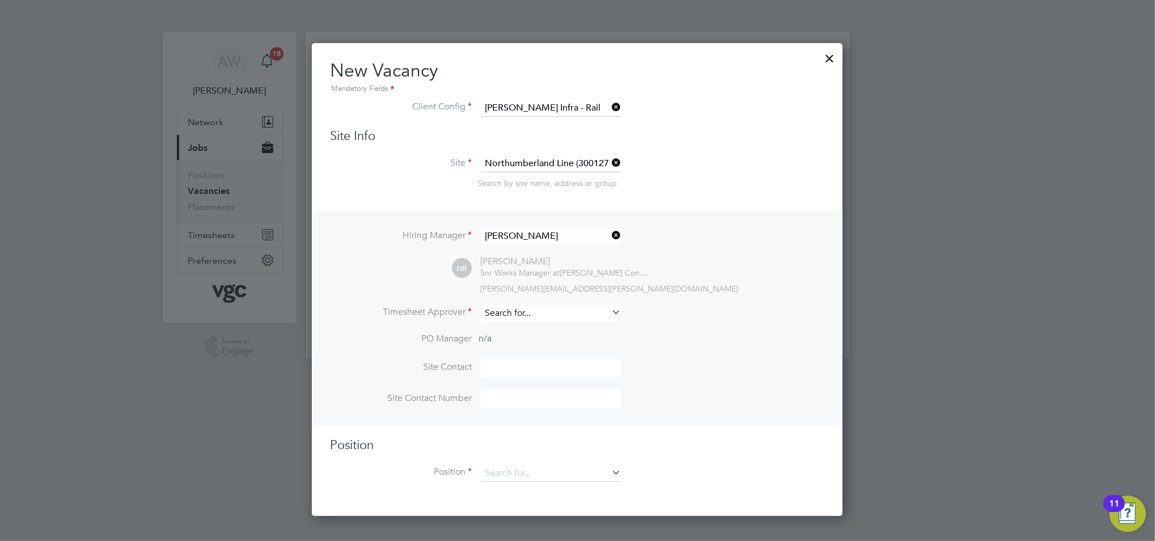
click at [536, 310] on input at bounding box center [551, 313] width 140 height 16
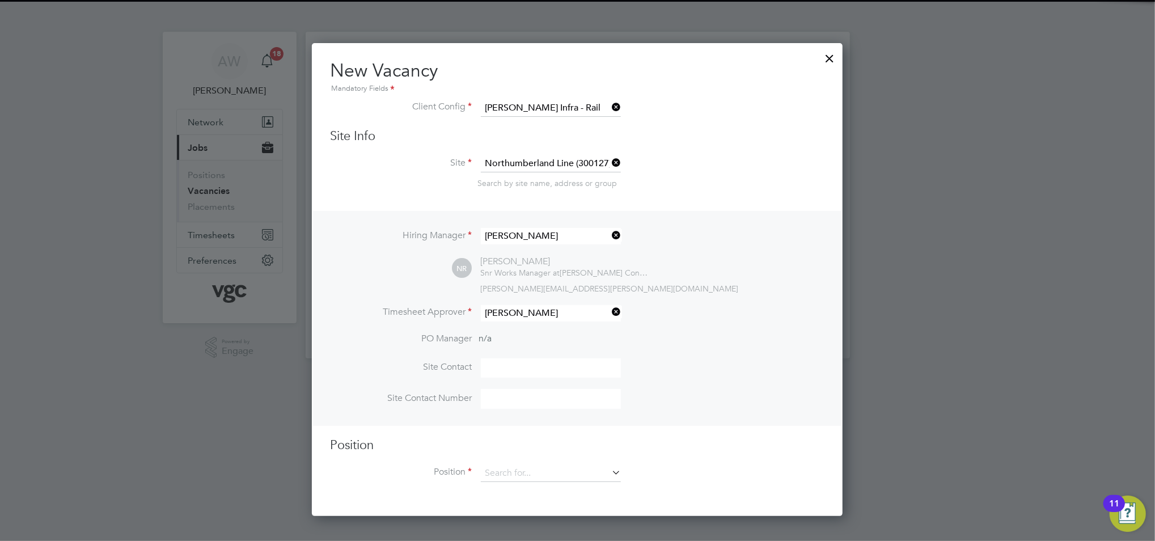
click at [537, 325] on li "[PERSON_NAME]" at bounding box center [551, 327] width 143 height 15
type input "[PERSON_NAME]"
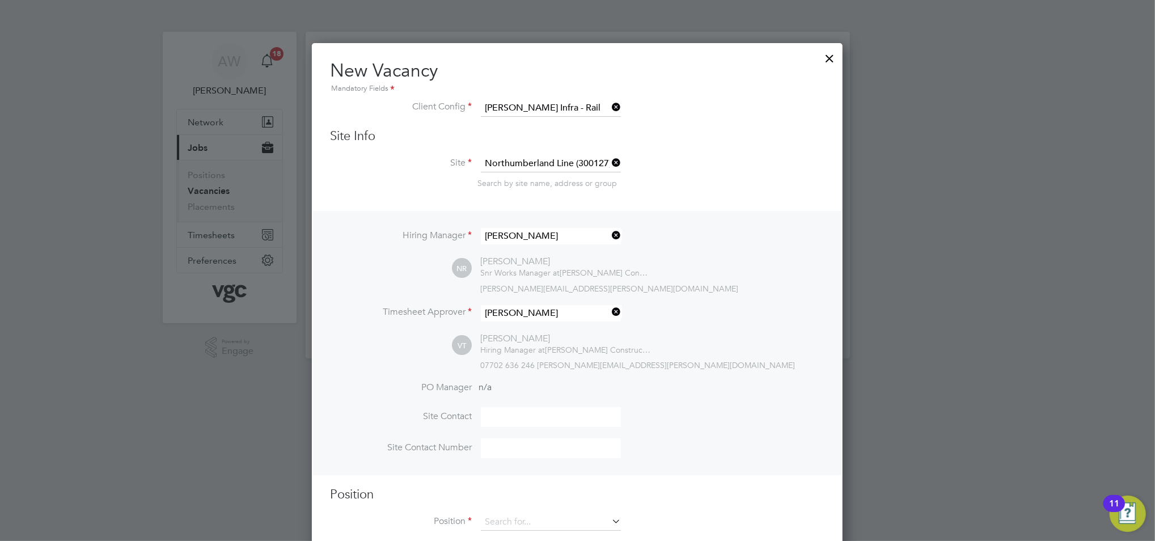
click at [740, 494] on h3 "Position" at bounding box center [577, 494] width 494 height 16
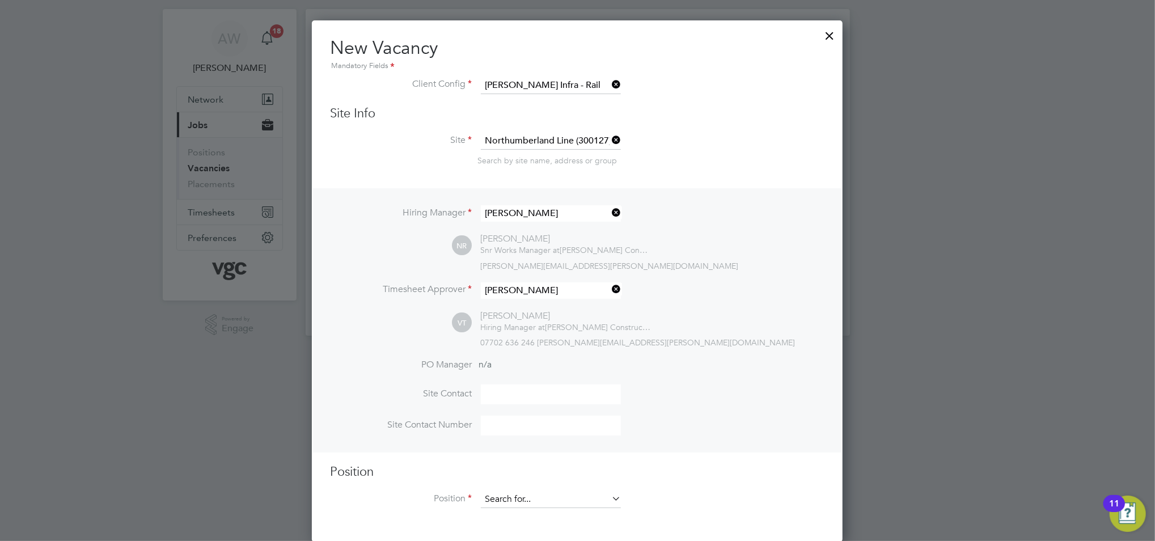
click at [544, 495] on input at bounding box center [551, 499] width 140 height 17
type input "super"
click at [727, 451] on div "Hiring Manager [PERSON_NAME] NR [PERSON_NAME] Snr Works Manager at [PERSON_NAME…" at bounding box center [577, 320] width 528 height 264
click at [494, 497] on input at bounding box center [551, 499] width 140 height 17
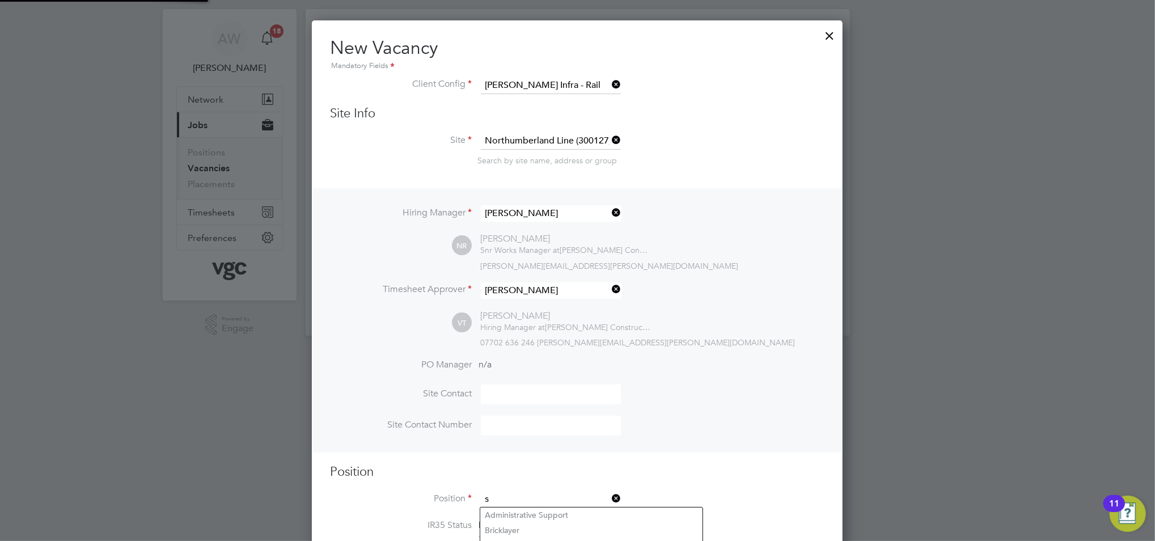
scroll to position [1606, 531]
type input "supervisor"
drag, startPoint x: 303, startPoint y: 486, endPoint x: 321, endPoint y: 484, distance: 18.8
click at [321, 336] on div "Vacancies New Vacancy Client Config Site Position Status Hiring Manager Vendor …" at bounding box center [578, 172] width 544 height 327
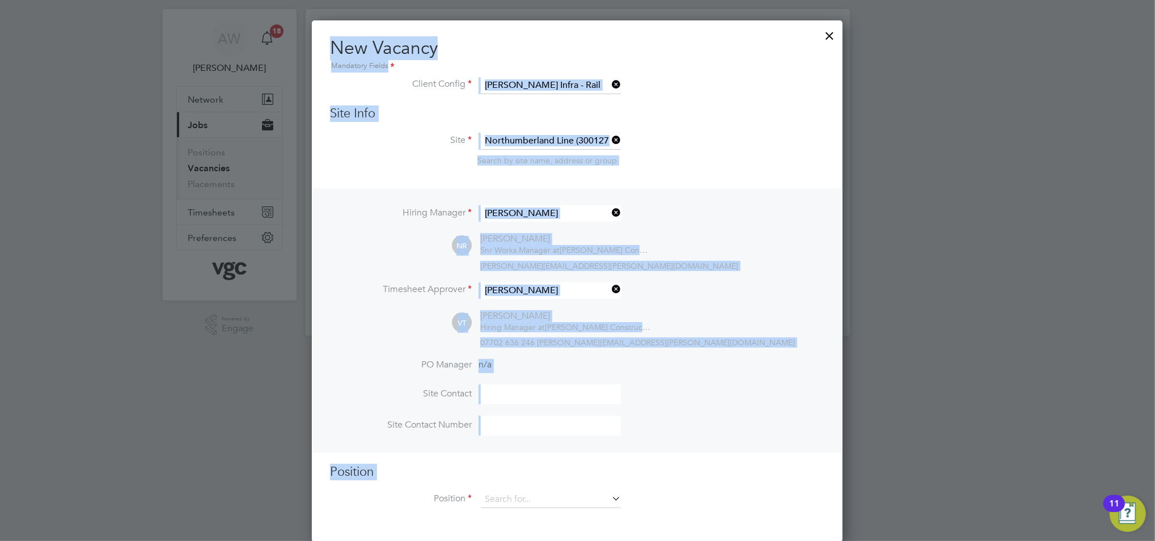
scroll to position [6, 6]
drag, startPoint x: 321, startPoint y: 484, endPoint x: 926, endPoint y: 340, distance: 621.3
click at [926, 340] on div at bounding box center [577, 270] width 1155 height 541
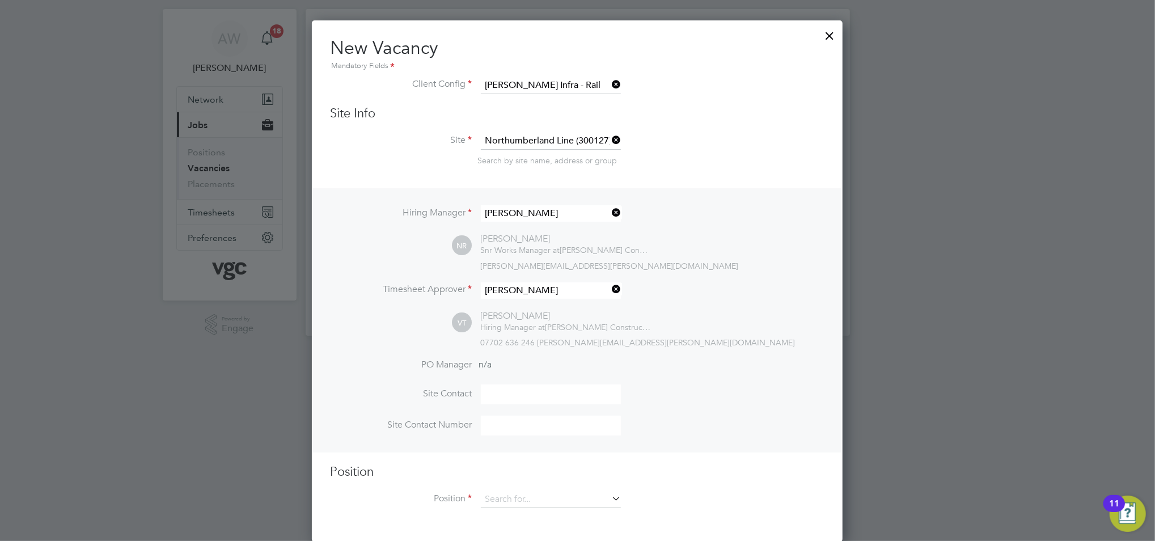
click at [794, 310] on div "VT [PERSON_NAME] Hiring Manager at [PERSON_NAME] Construction & Infrastructure …" at bounding box center [638, 328] width 372 height 37
click at [609, 499] on icon at bounding box center [609, 498] width 0 height 16
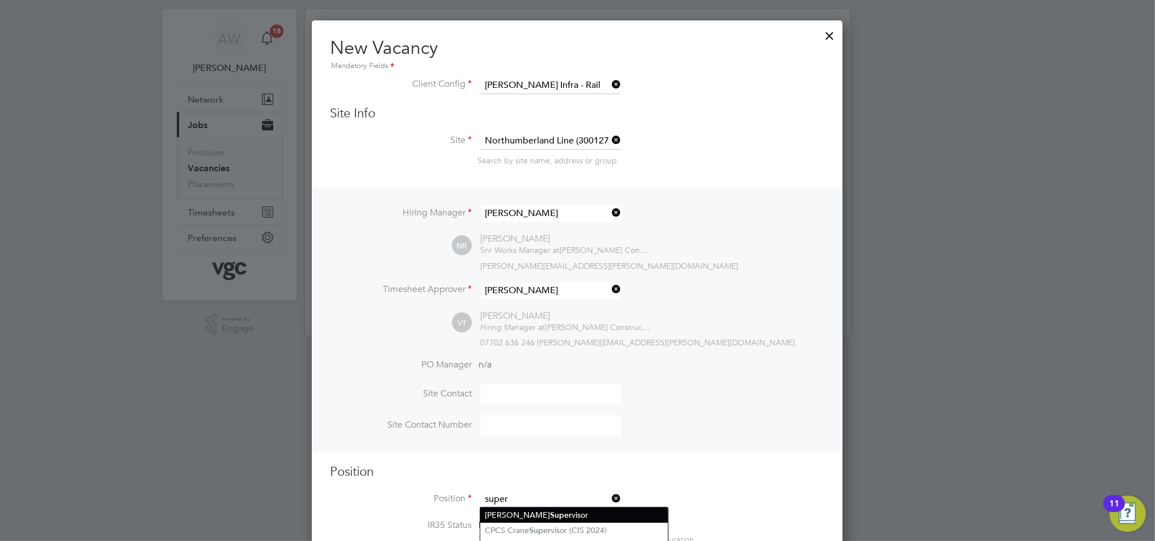
click at [530, 511] on li "[PERSON_NAME] Super visor" at bounding box center [574, 514] width 188 height 15
type input "[PERSON_NAME] Supervisor"
type textarea "."
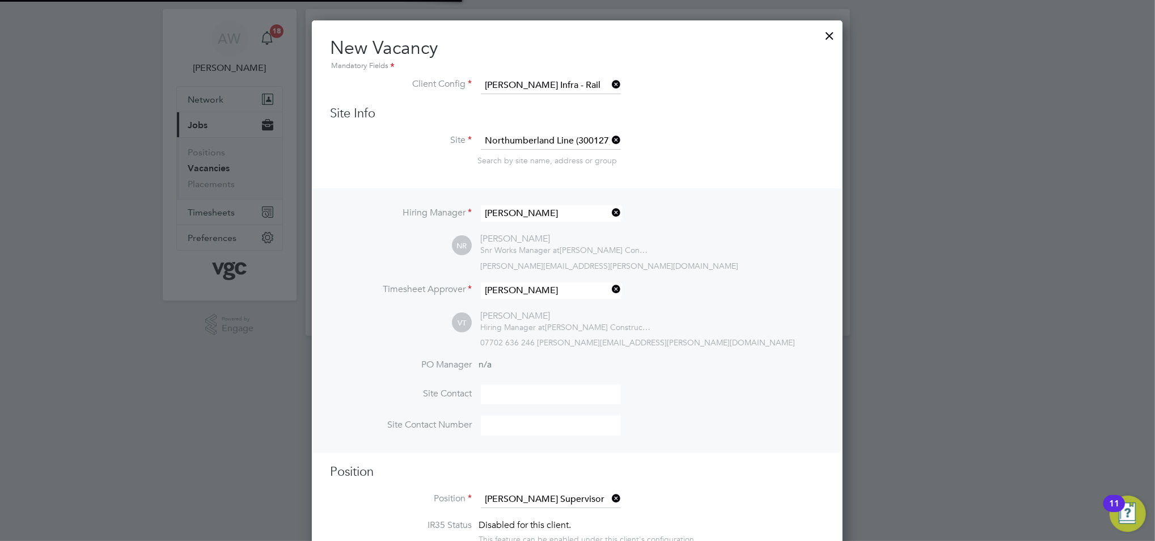
scroll to position [34, 59]
click at [712, 520] on li "IR35 Status Disabled for this client. This feature can be enabled under this cl…" at bounding box center [577, 537] width 494 height 36
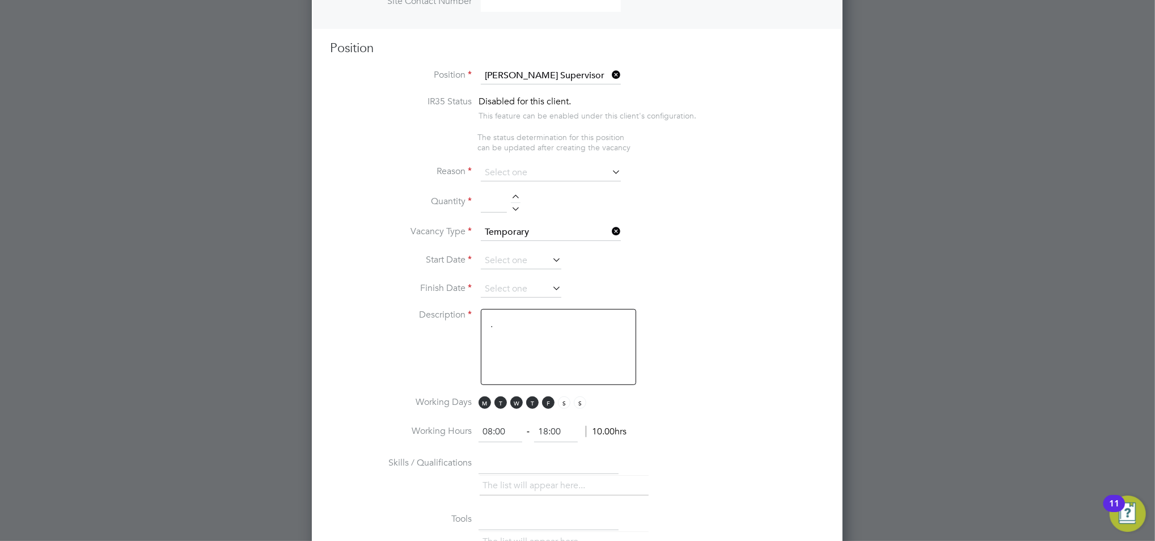
click at [609, 69] on icon at bounding box center [609, 75] width 0 height 16
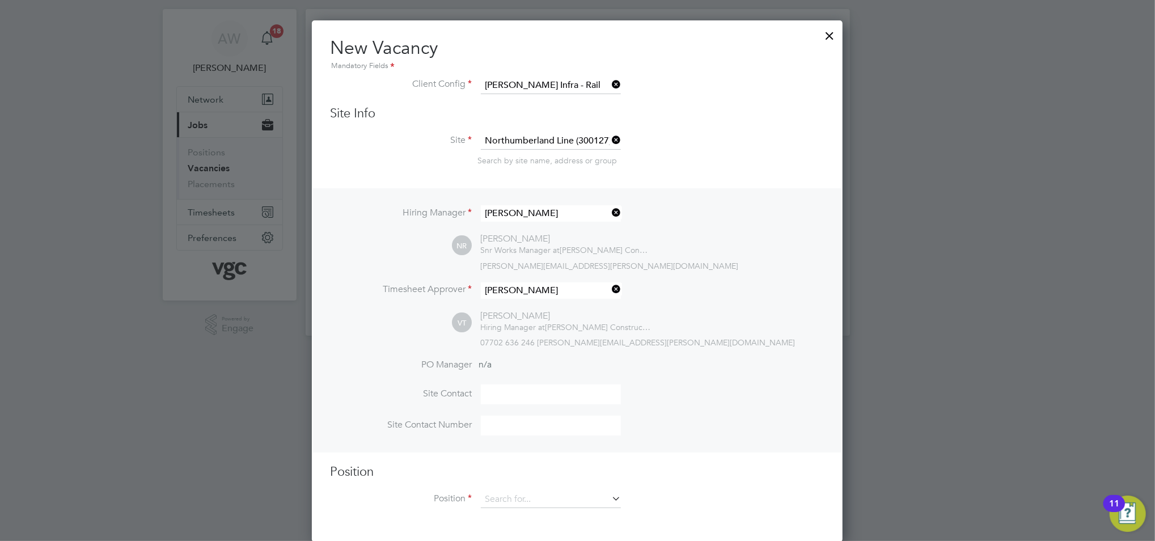
click at [609, 497] on icon at bounding box center [609, 498] width 0 height 16
type input "s"
click at [585, 538] on li "CPCS Crane Supervisor (Rail PAYE) [DATE]" at bounding box center [573, 545] width 186 height 15
type input "CPCS Crane Supervisor (Rail PAYE) [DATE]"
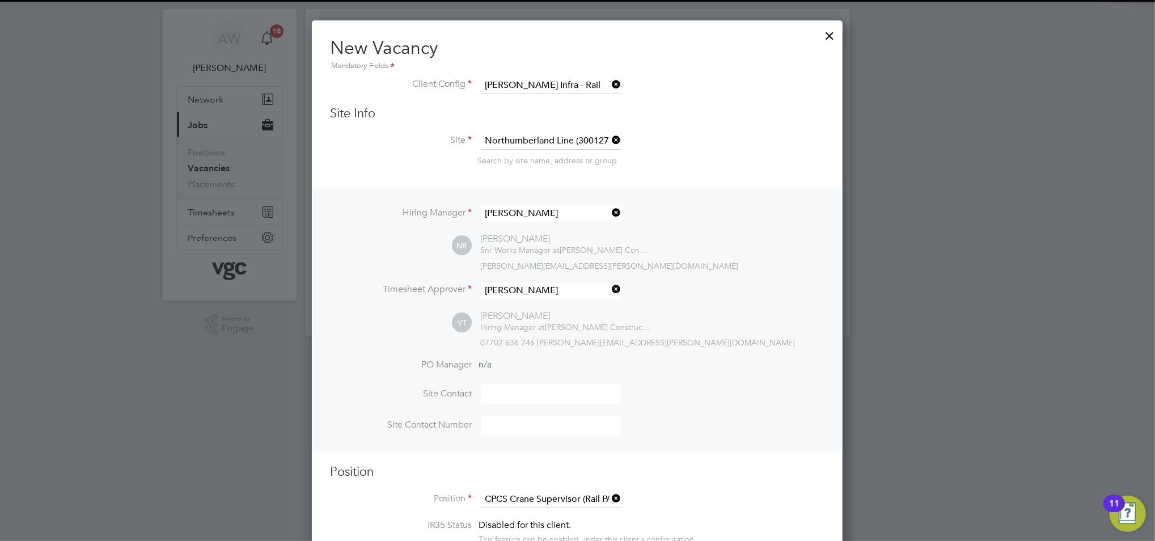
click at [684, 497] on li "Position CPCS Crane Supervisor (Rail PAYE) [DATE]" at bounding box center [577, 505] width 494 height 28
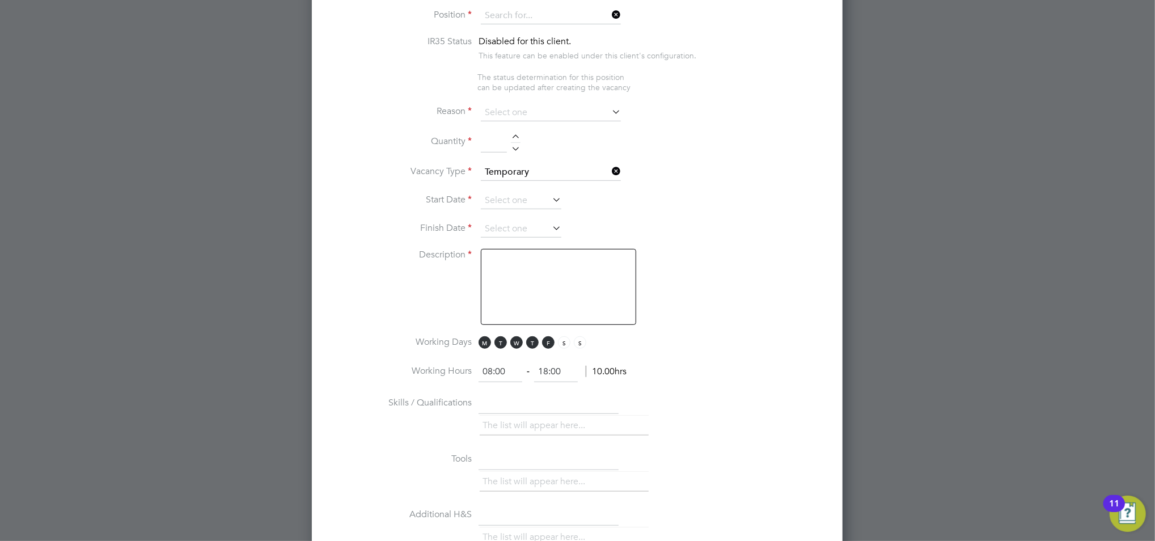
click at [503, 13] on ng-form "Client Config [PERSON_NAME] Infra - Rail Site Info Site Northumberland Line (30…" at bounding box center [577, 415] width 494 height 1642
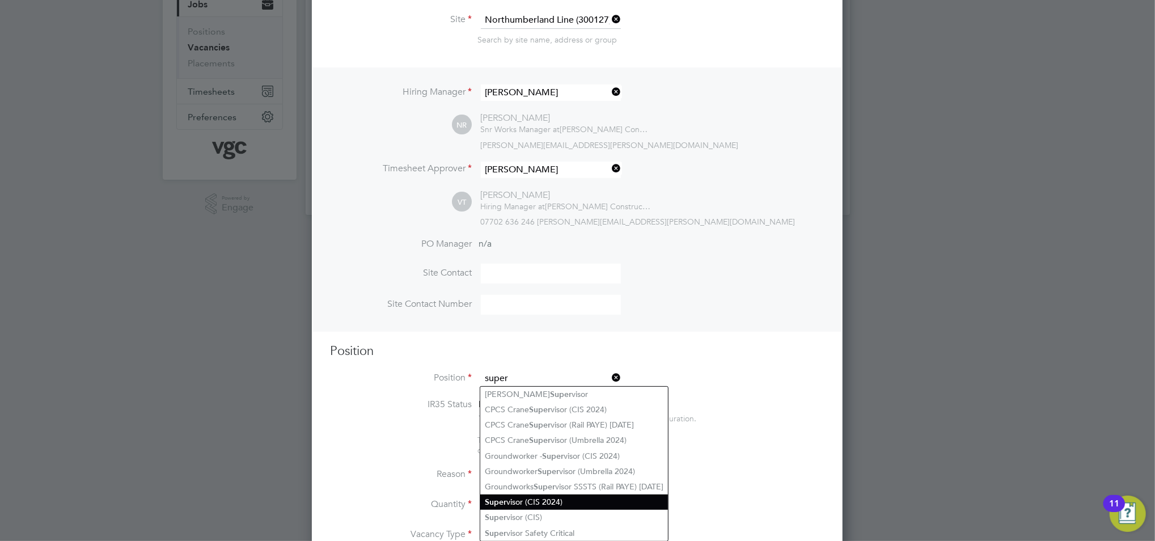
click at [507, 502] on li "Super visor (CIS 2024)" at bounding box center [574, 501] width 188 height 15
type input "Supervisor (CIS 2024)"
type textarea "."
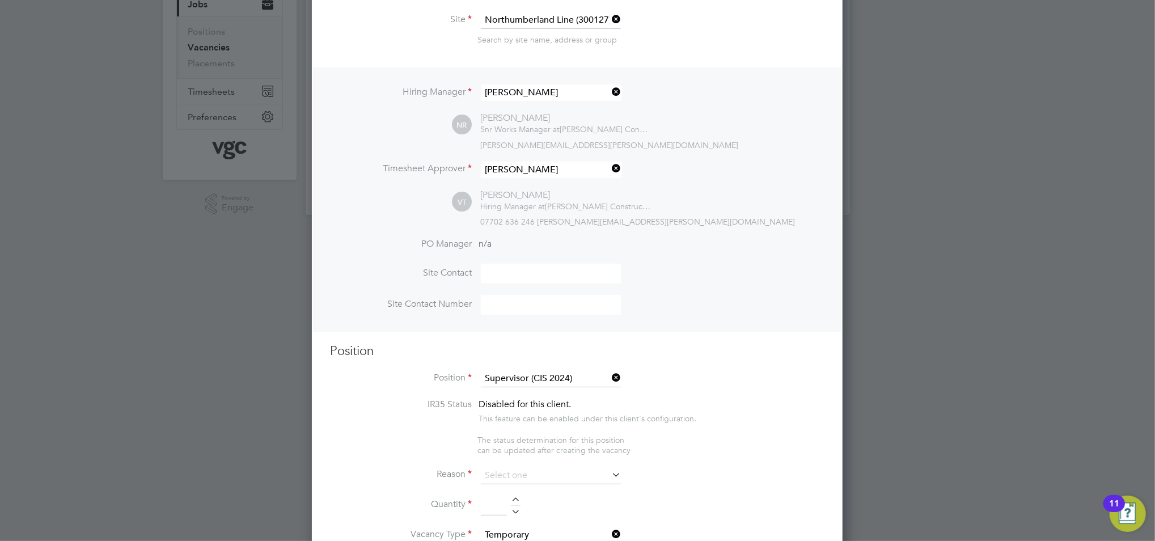
click at [668, 450] on ul "IR35 Status Disabled for this client. This feature can be enabled under this cl…" at bounding box center [577, 427] width 494 height 57
click at [414, 354] on h3 "Position" at bounding box center [577, 351] width 494 height 16
click at [539, 469] on input at bounding box center [551, 475] width 140 height 17
click at [530, 519] on li "Extra Work" at bounding box center [550, 519] width 141 height 15
type input "Extra Work"
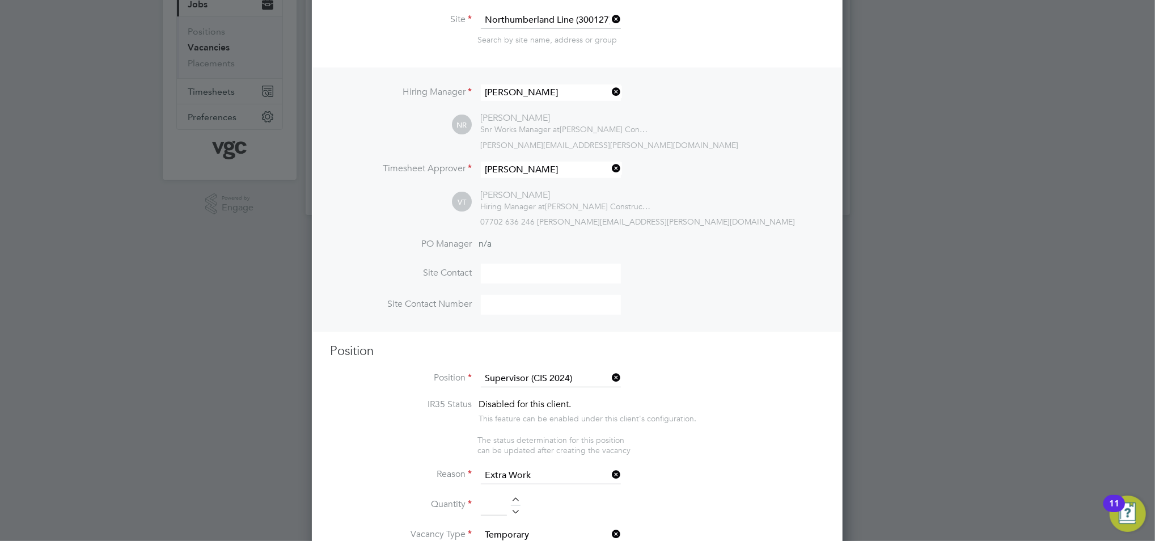
click at [682, 481] on li "Reason Extra Work" at bounding box center [577, 481] width 494 height 28
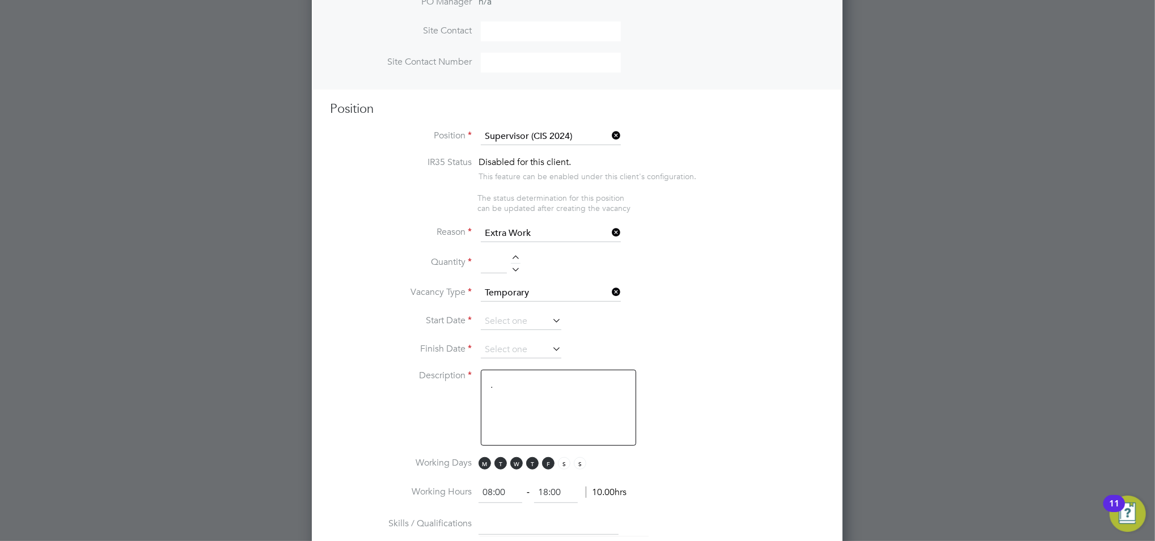
click at [514, 255] on div at bounding box center [516, 259] width 10 height 8
type input "1"
click at [550, 319] on icon at bounding box center [550, 320] width 0 height 16
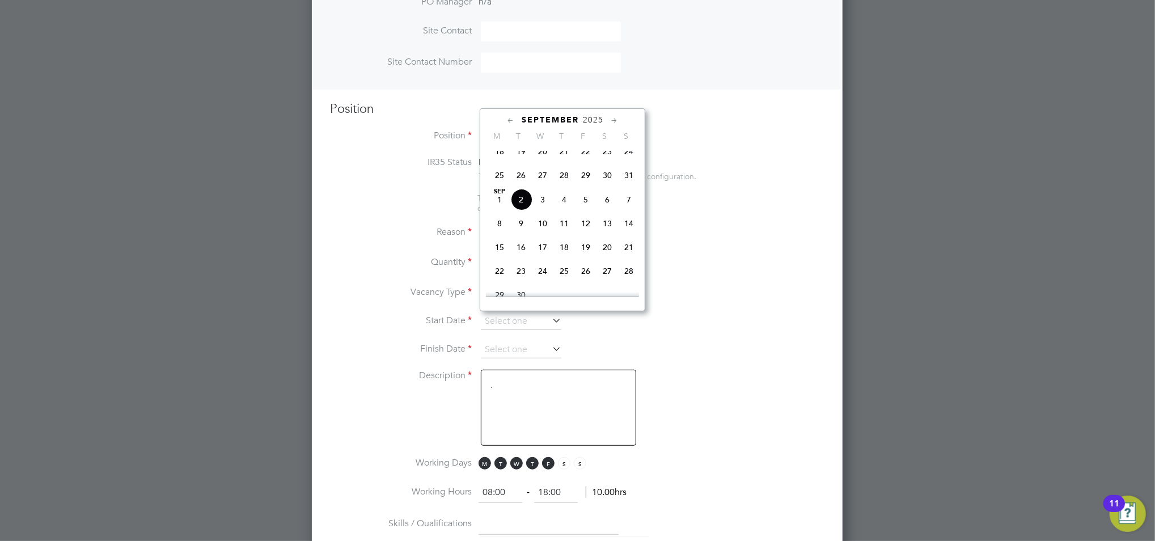
click at [499, 158] on span "18" at bounding box center [500, 152] width 22 height 22
type input "[DATE]"
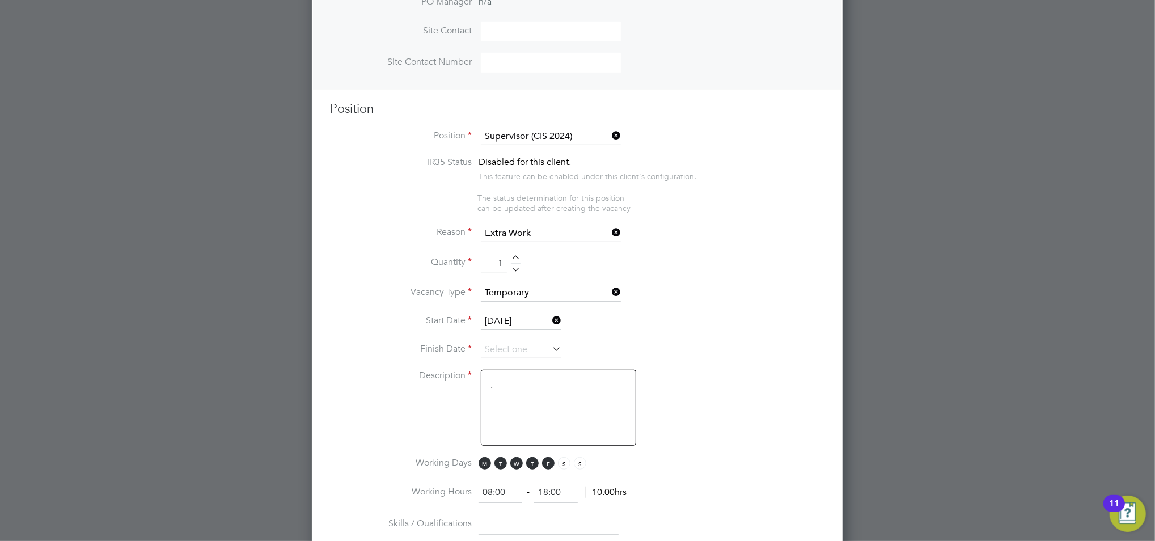
click at [550, 344] on icon at bounding box center [550, 349] width 0 height 16
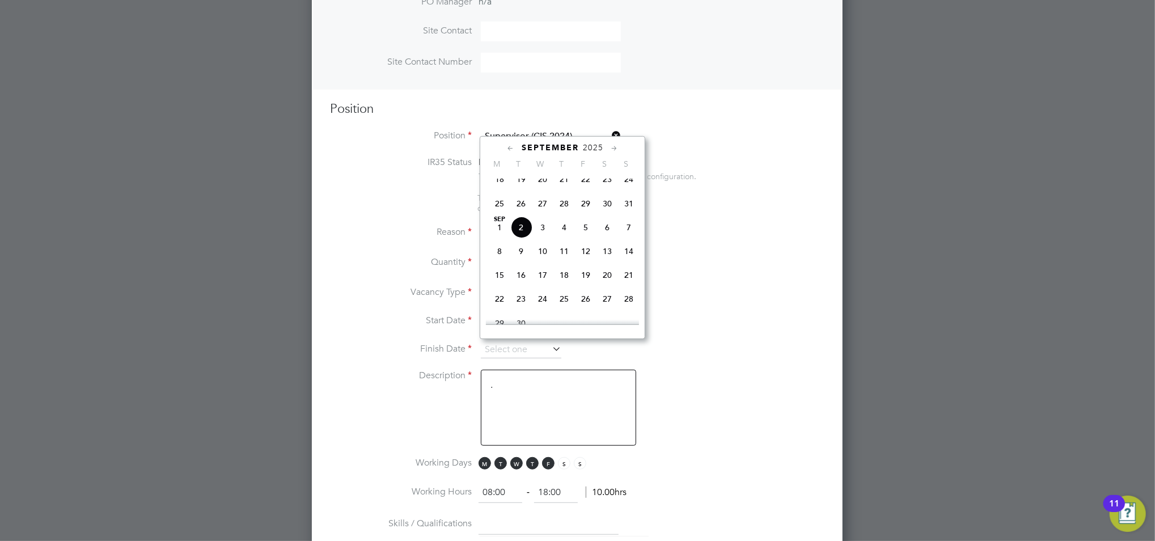
click at [614, 144] on icon at bounding box center [614, 148] width 11 height 12
click at [541, 275] on span "31" at bounding box center [543, 264] width 22 height 22
type input "[DATE]"
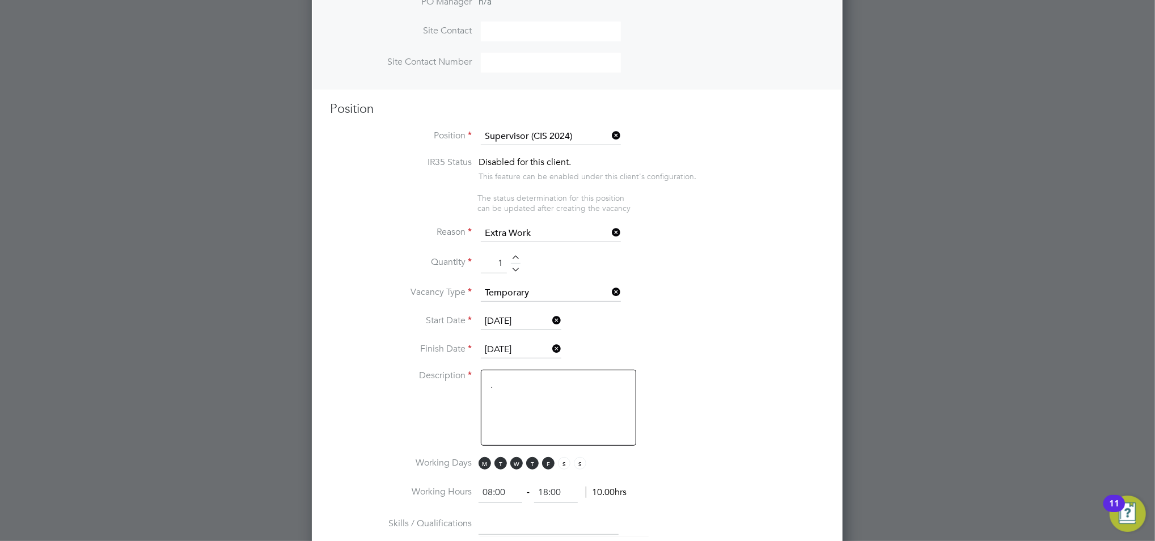
click at [550, 396] on textarea "." at bounding box center [558, 408] width 155 height 76
type textarea ".Extra Workload"
click at [680, 448] on li "Description .Extra Workload" at bounding box center [577, 413] width 494 height 87
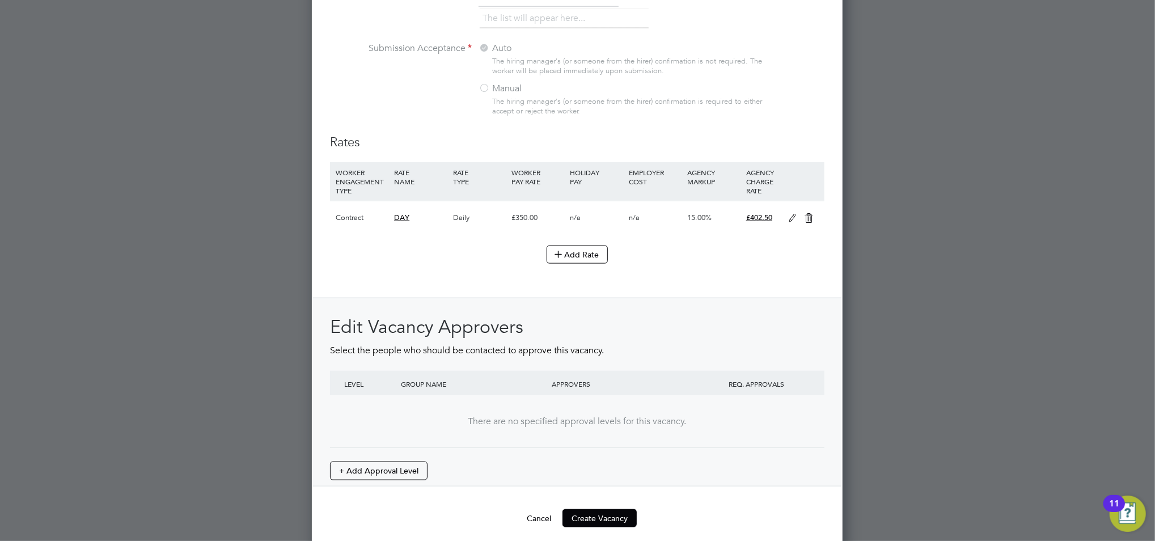
scroll to position [1088, 0]
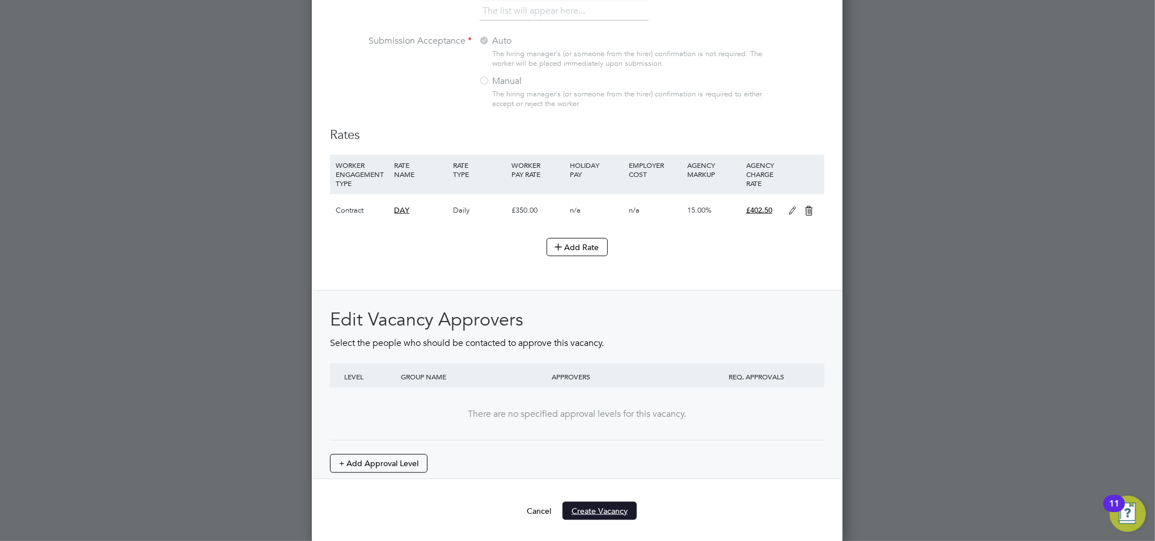
click at [608, 513] on button "Create Vacancy" at bounding box center [599, 511] width 74 height 18
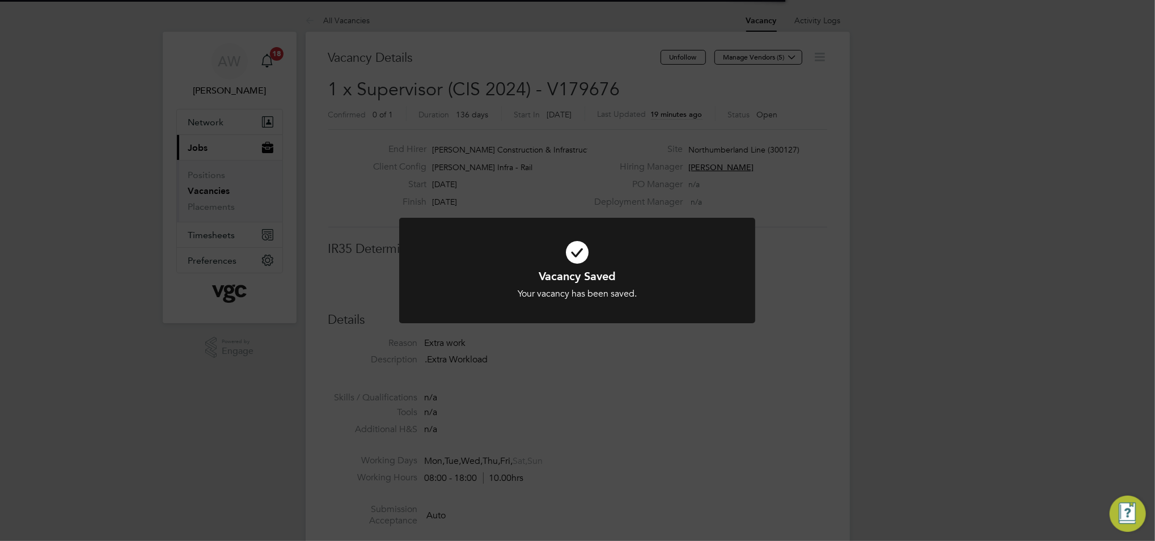
scroll to position [34, 79]
click at [800, 156] on div "Vacancy Saved Your vacancy has been saved. Cancel Okay" at bounding box center [577, 270] width 1155 height 541
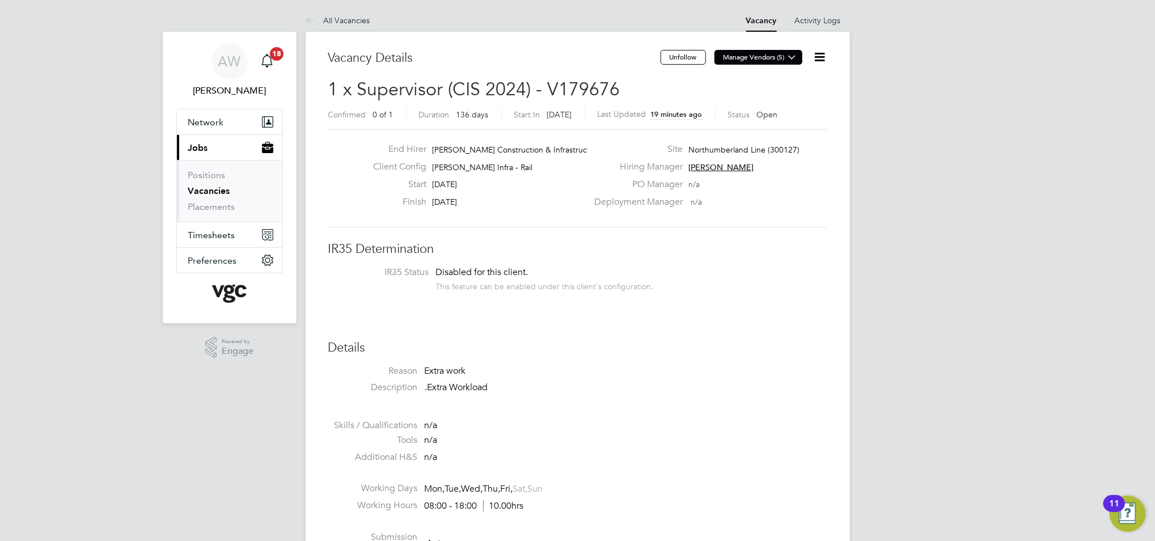
click at [783, 57] on button "Manage Vendors (5)" at bounding box center [758, 57] width 88 height 15
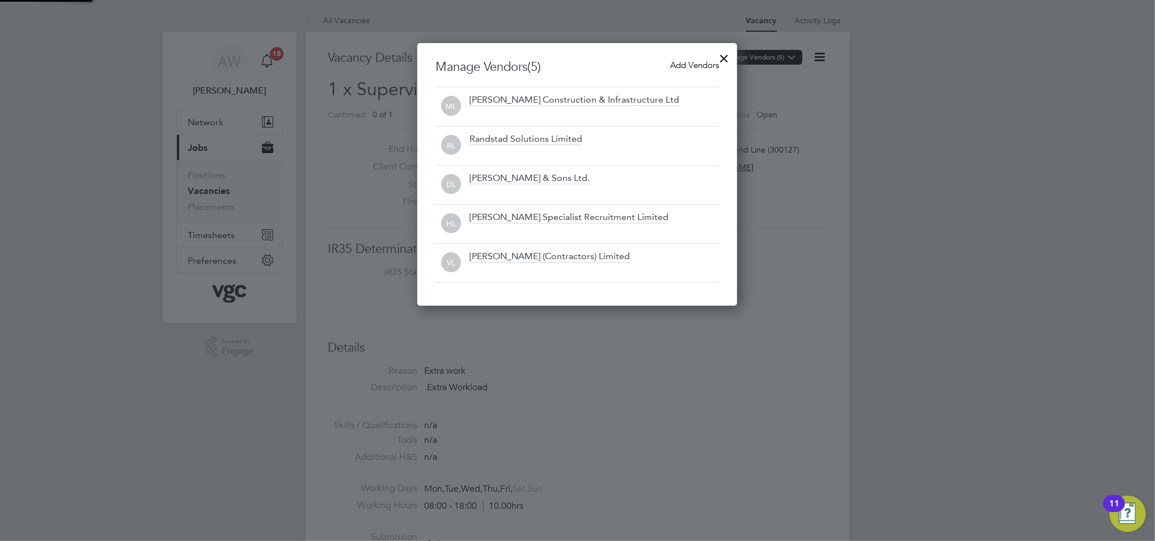
scroll to position [263, 320]
click at [691, 66] on span "Add Vendors" at bounding box center [694, 65] width 49 height 11
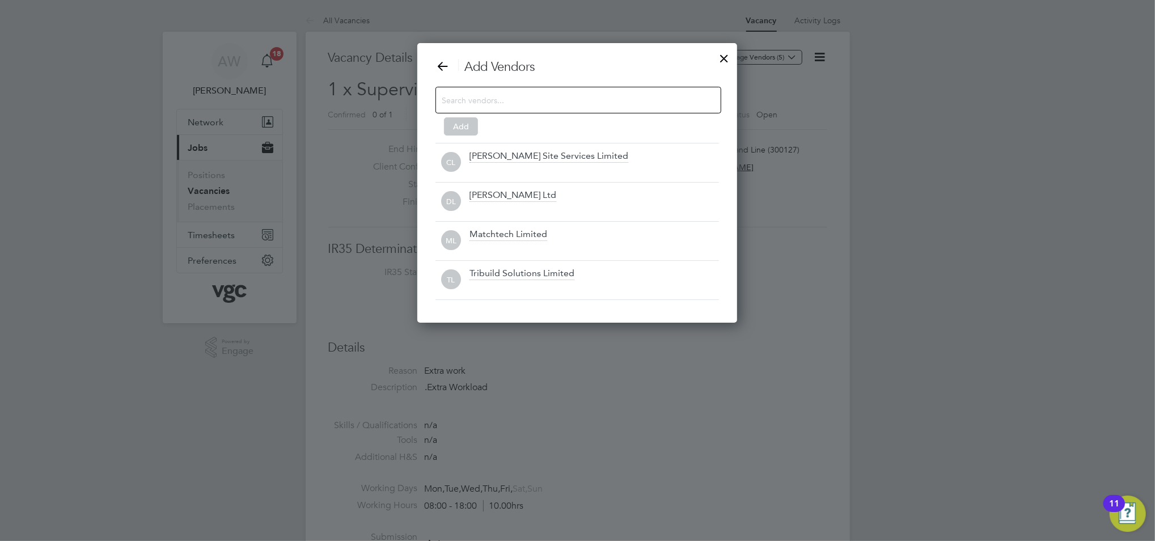
click at [567, 105] on input at bounding box center [569, 99] width 255 height 15
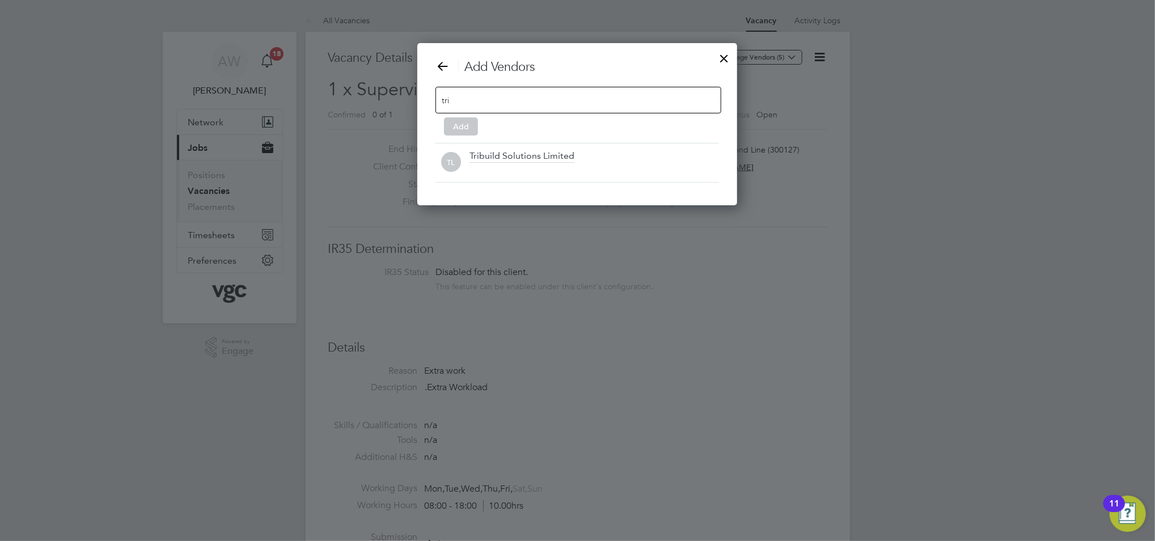
scroll to position [163, 320]
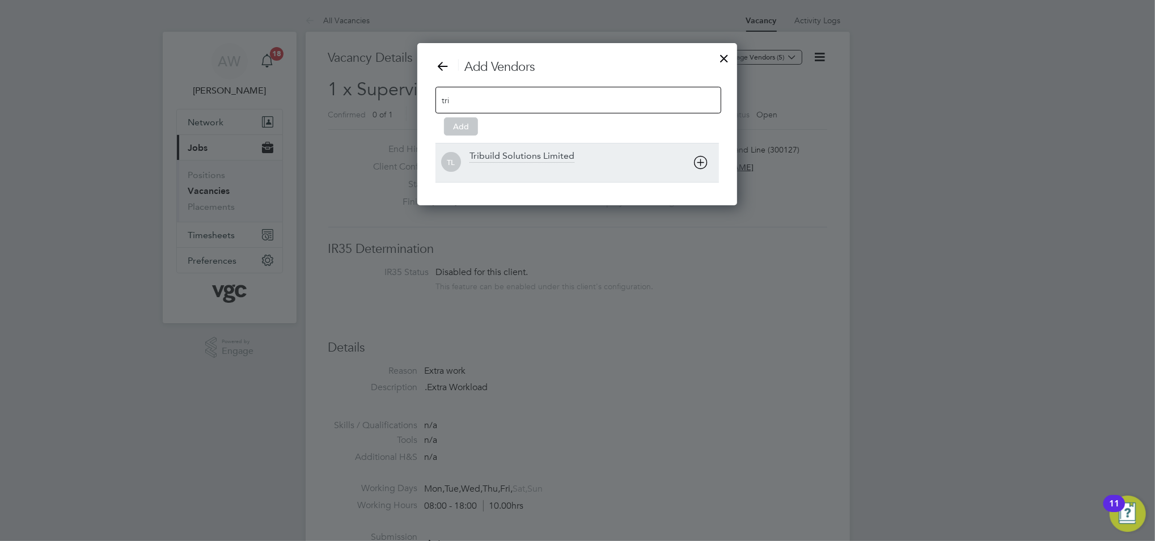
type input "tri"
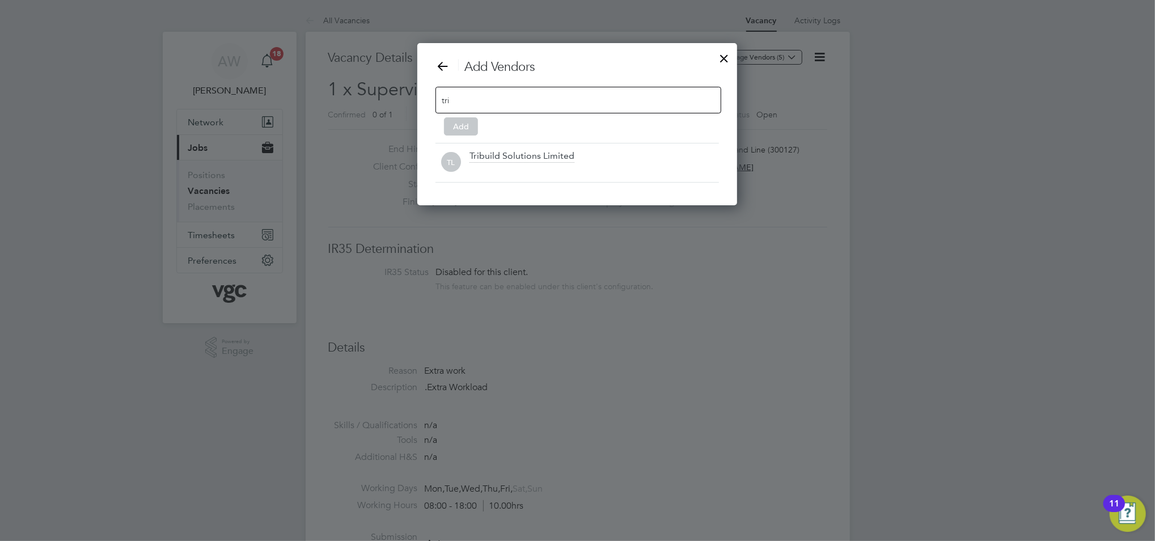
click at [509, 162] on div "Tribuild Solutions Limited" at bounding box center [593, 162] width 249 height 25
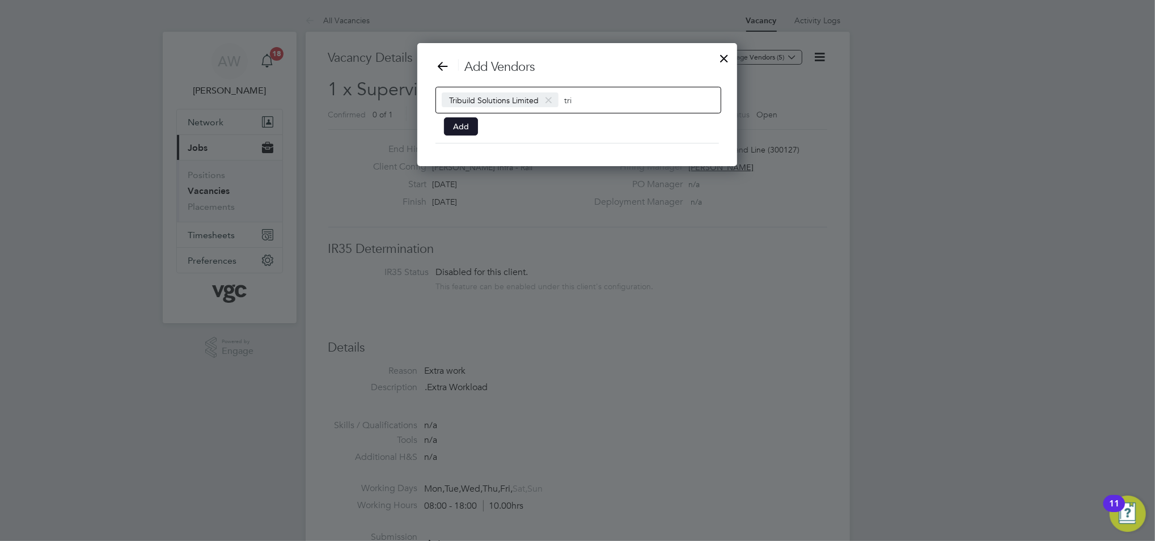
click at [461, 128] on button "Add" at bounding box center [461, 126] width 34 height 18
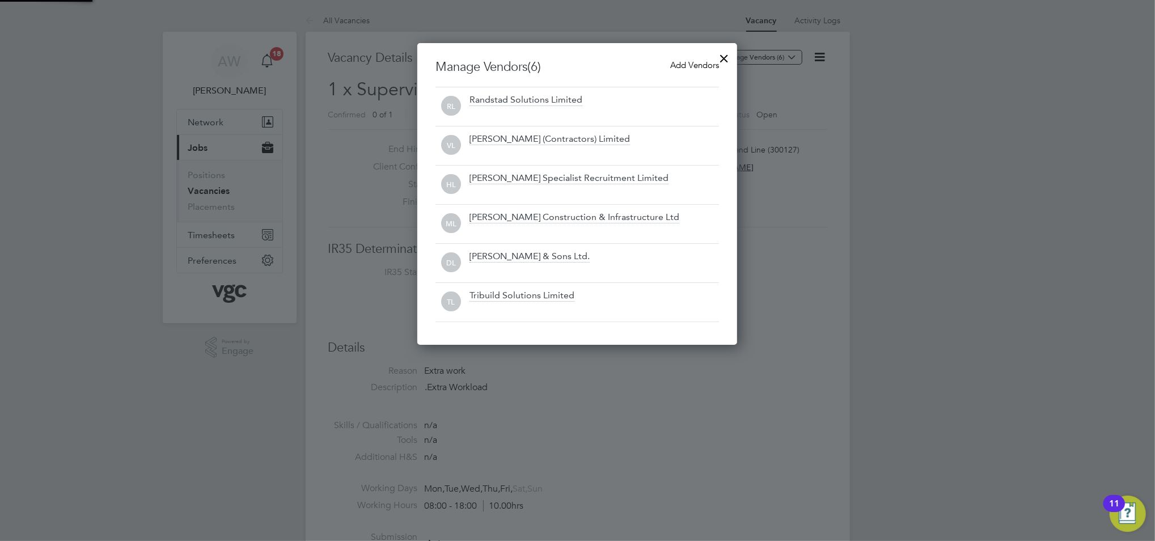
scroll to position [302, 320]
click at [815, 364] on div at bounding box center [577, 270] width 1155 height 541
click at [722, 55] on div at bounding box center [724, 55] width 20 height 20
